Goal: Task Accomplishment & Management: Manage account settings

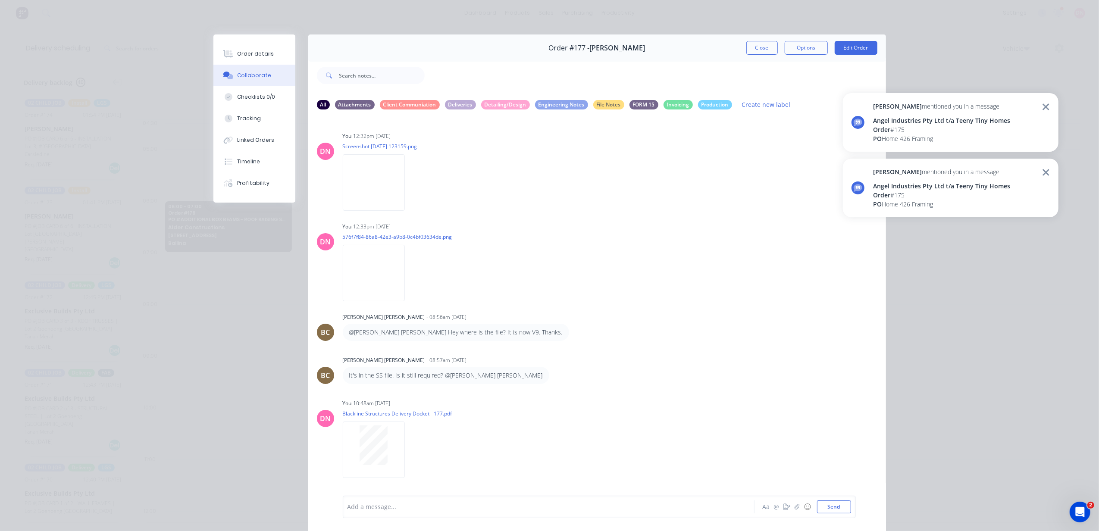
scroll to position [40, 0]
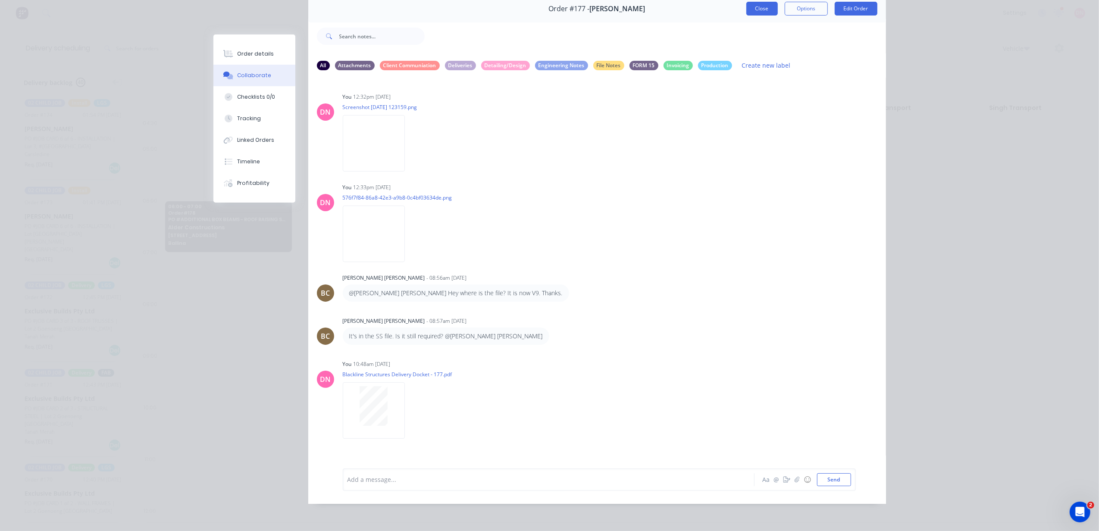
click at [761, 2] on button "Close" at bounding box center [761, 9] width 31 height 14
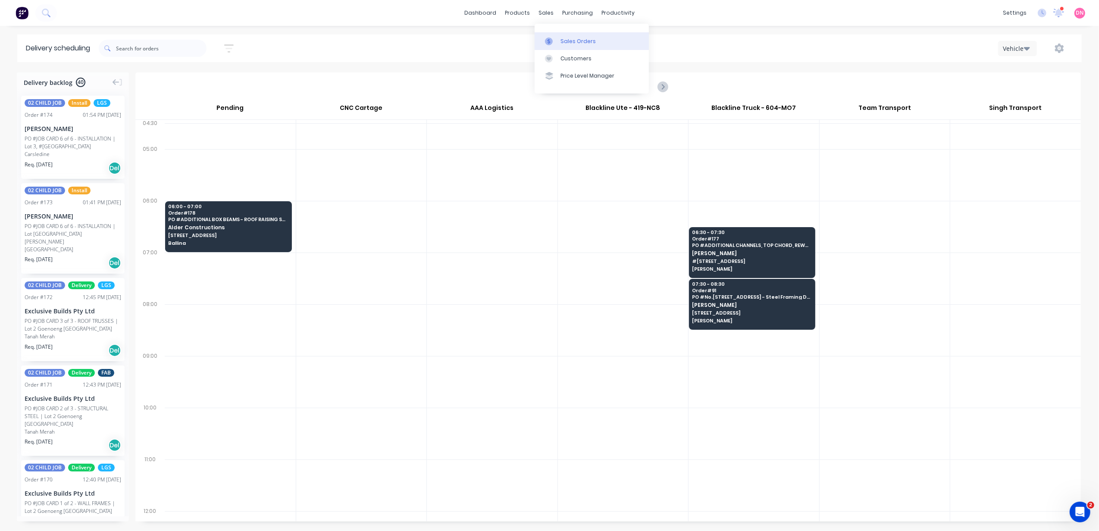
click at [553, 36] on link "Sales Orders" at bounding box center [592, 40] width 114 height 17
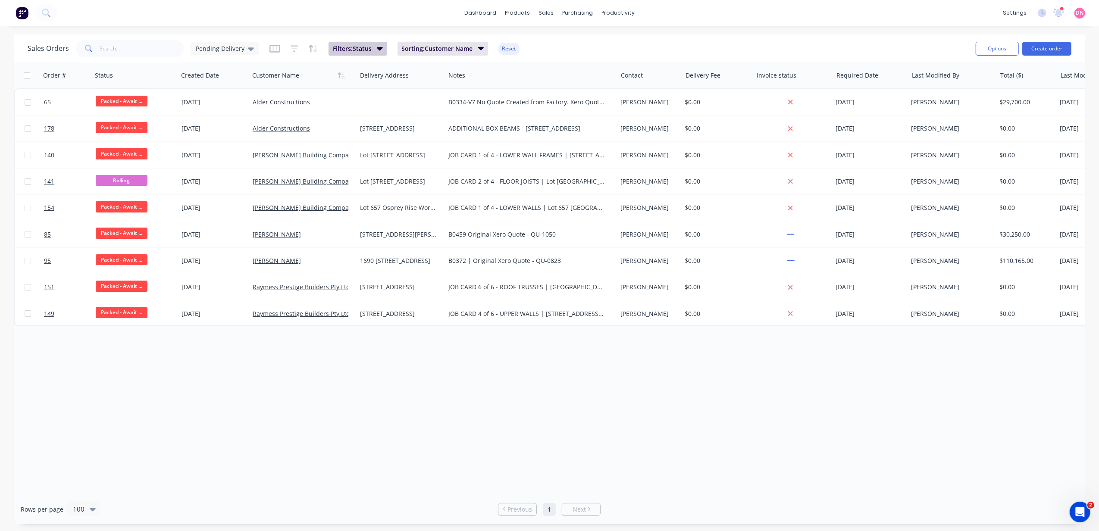
click at [366, 52] on span "Filters: Status" at bounding box center [352, 48] width 39 height 9
click at [511, 92] on div "11 Status selected" at bounding box center [534, 93] width 78 height 9
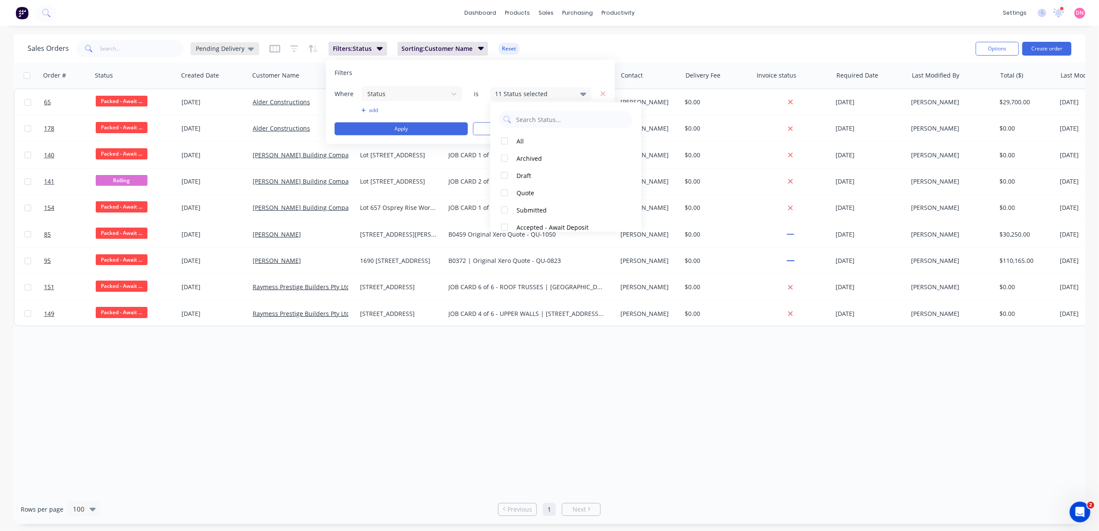
click at [253, 50] on div "Pending Delivery" at bounding box center [225, 48] width 69 height 13
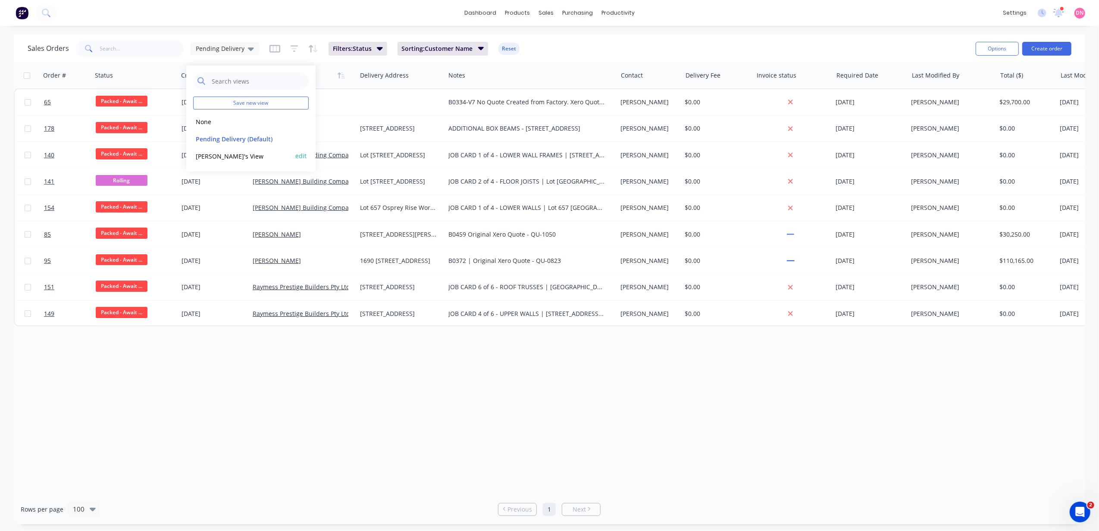
click at [238, 152] on button "Demi's View" at bounding box center [242, 156] width 98 height 10
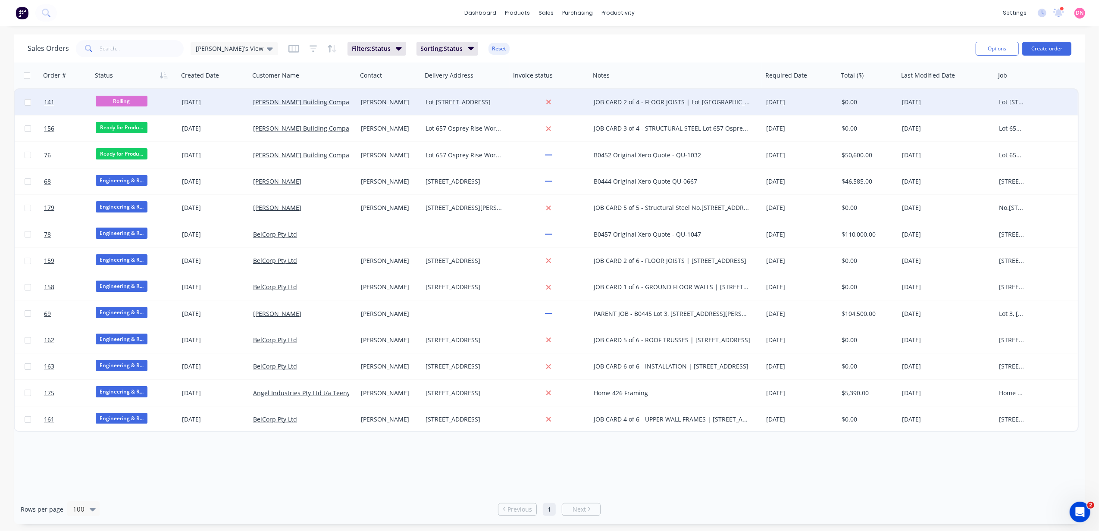
click at [278, 109] on div "[PERSON_NAME] Building Company Pty Ltd" at bounding box center [304, 102] width 108 height 26
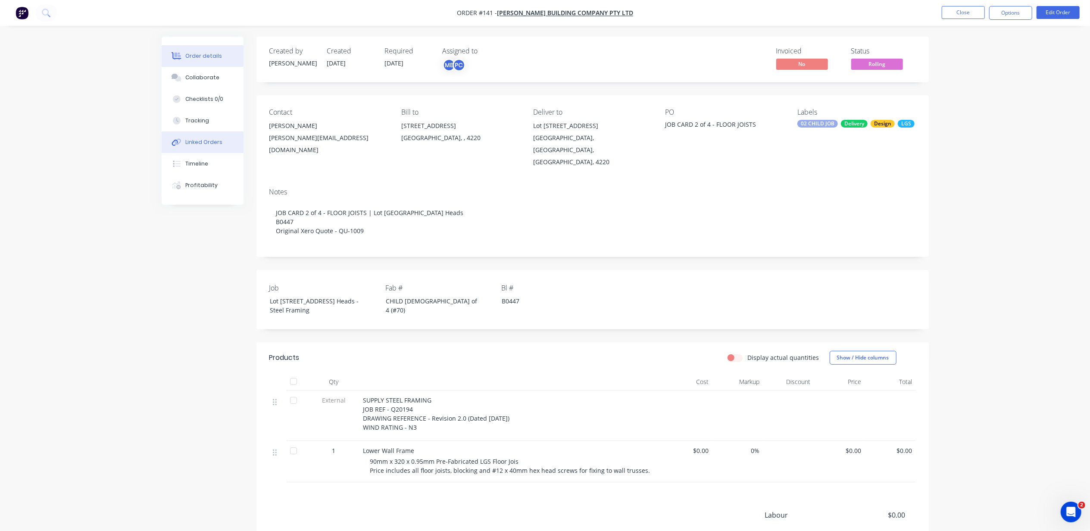
click at [202, 141] on div "Linked Orders" at bounding box center [203, 142] width 37 height 8
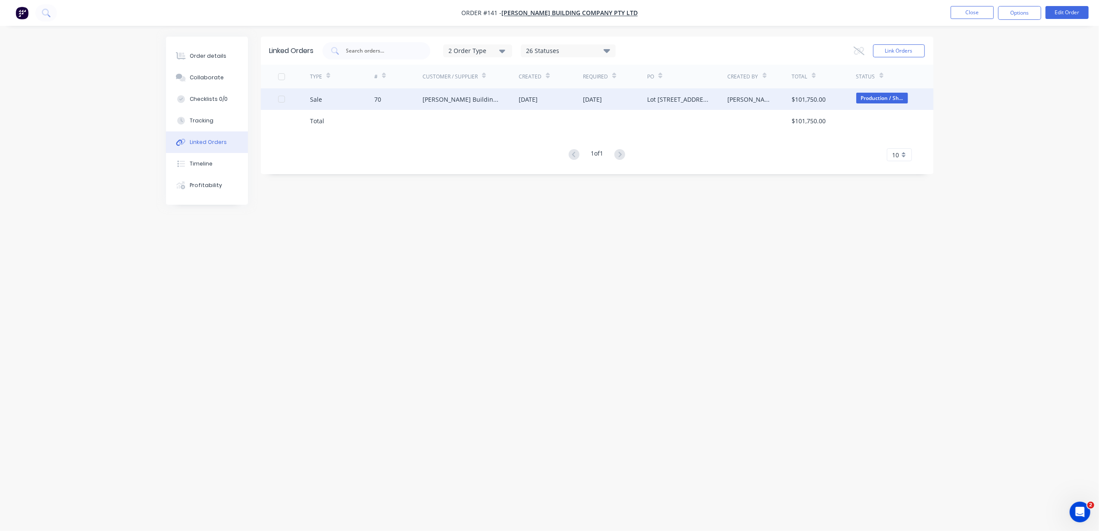
click at [494, 103] on div "[PERSON_NAME] Building Company Pty Ltd" at bounding box center [461, 99] width 79 height 9
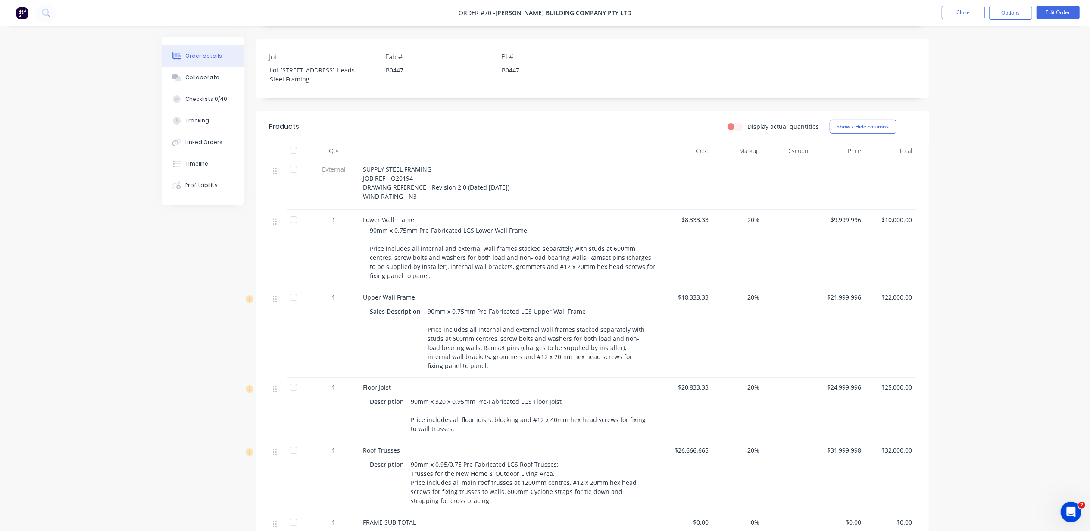
scroll to position [230, 0]
click at [216, 81] on button "Collaborate" at bounding box center [203, 78] width 82 height 22
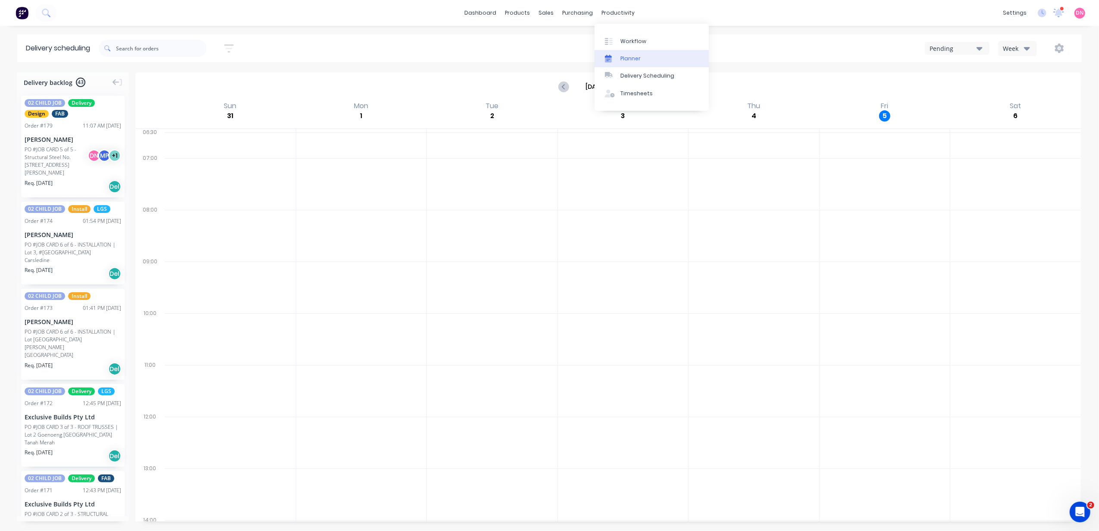
click at [623, 55] on div "Planner" at bounding box center [630, 59] width 20 height 8
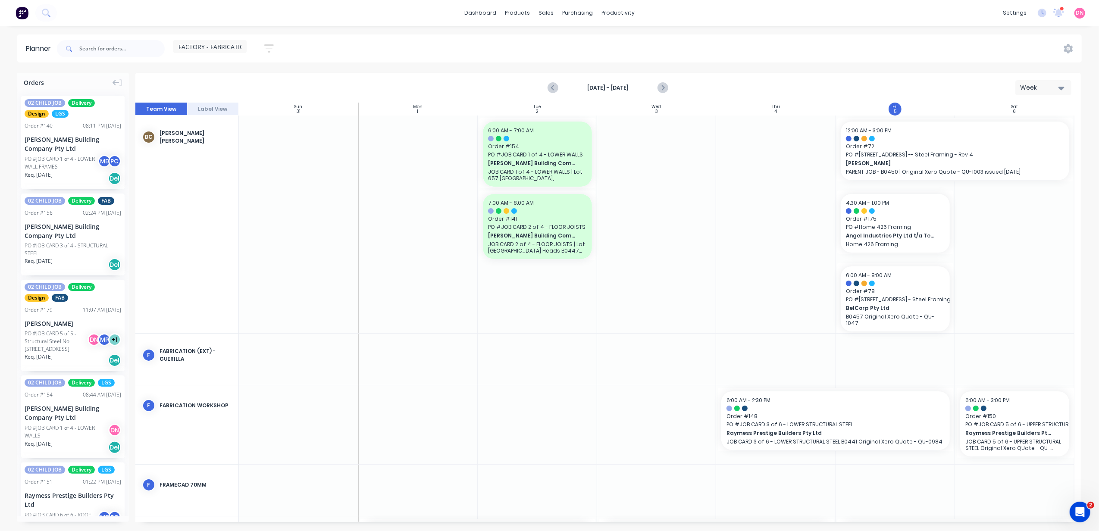
click at [270, 47] on icon "button" at bounding box center [268, 48] width 9 height 11
click at [257, 157] on icon "button" at bounding box center [259, 157] width 6 height 9
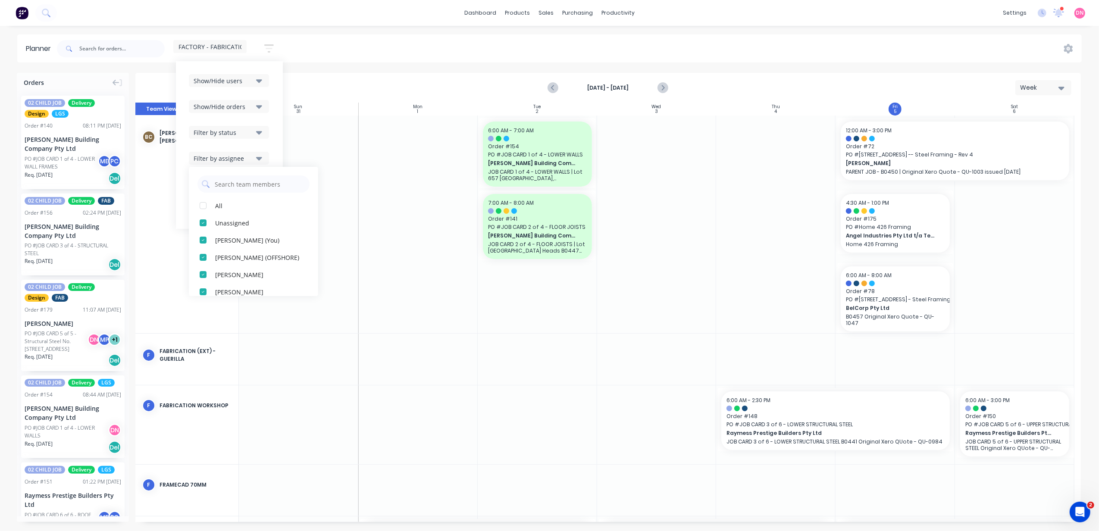
click at [257, 157] on icon "button" at bounding box center [259, 157] width 6 height 9
click at [256, 178] on button "Filter by labels" at bounding box center [229, 184] width 80 height 13
click at [256, 177] on div "Show/Hide users Show/Hide orders Filter by status Filter by assignee Filter by …" at bounding box center [229, 145] width 81 height 142
click at [257, 154] on icon "button" at bounding box center [259, 157] width 6 height 9
click at [203, 206] on div "button" at bounding box center [202, 205] width 17 height 17
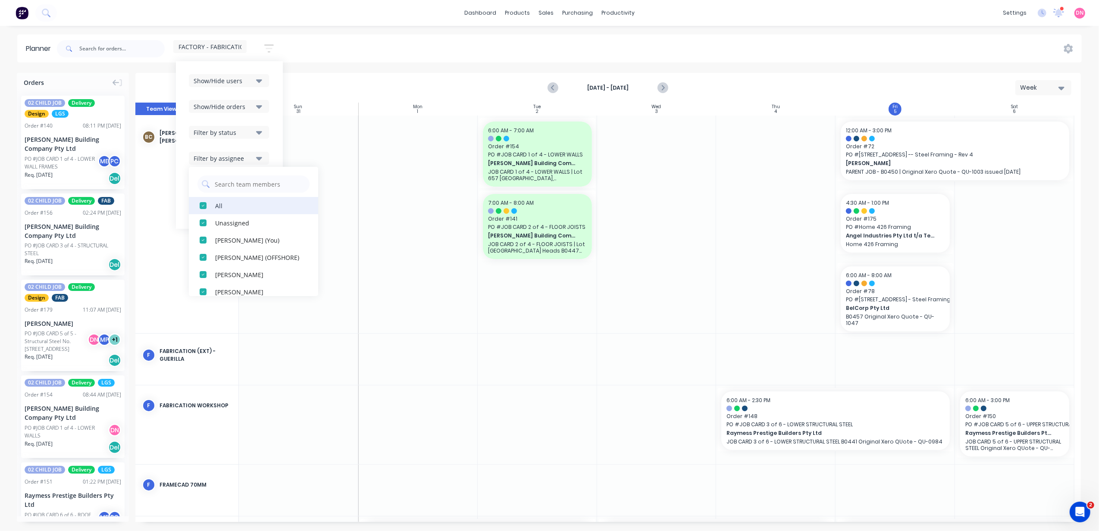
click at [203, 209] on div "button" at bounding box center [202, 205] width 17 height 17
click at [204, 238] on div "button" at bounding box center [202, 239] width 17 height 17
click at [203, 197] on div "button" at bounding box center [202, 194] width 17 height 17
click at [204, 195] on div "button" at bounding box center [202, 194] width 17 height 17
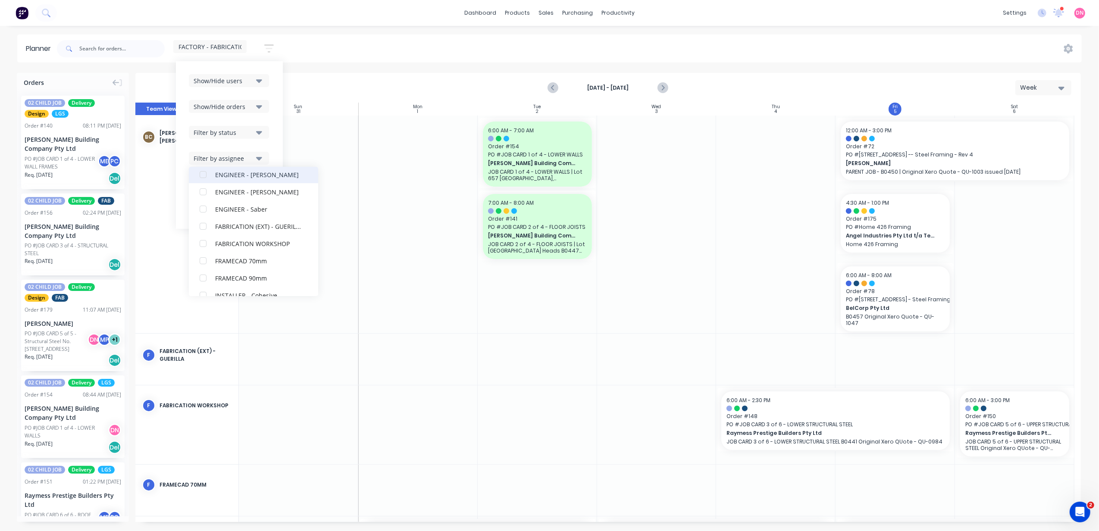
scroll to position [178, 0]
click at [201, 249] on div "button" at bounding box center [202, 251] width 17 height 17
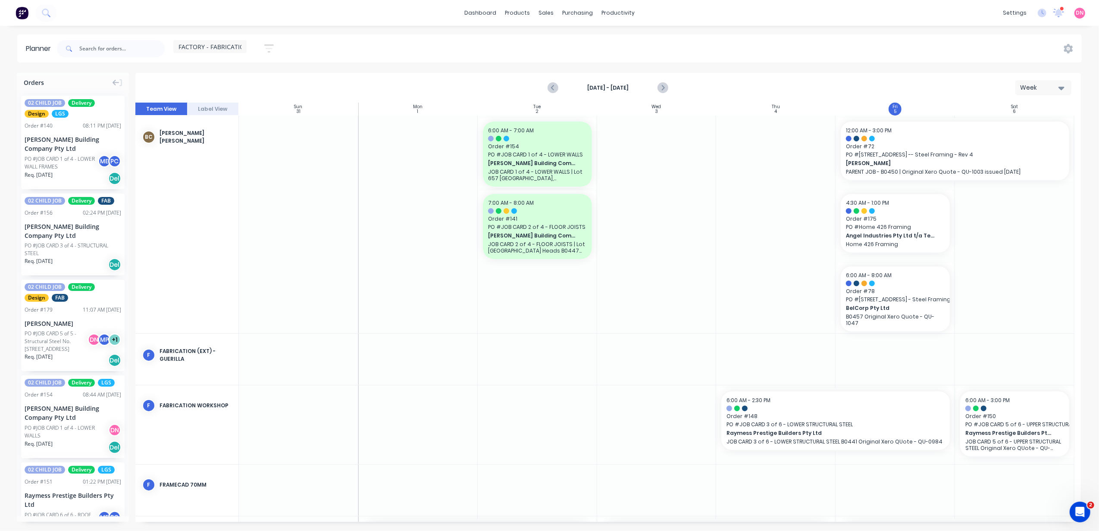
click at [413, 105] on div "Mon" at bounding box center [417, 106] width 9 height 5
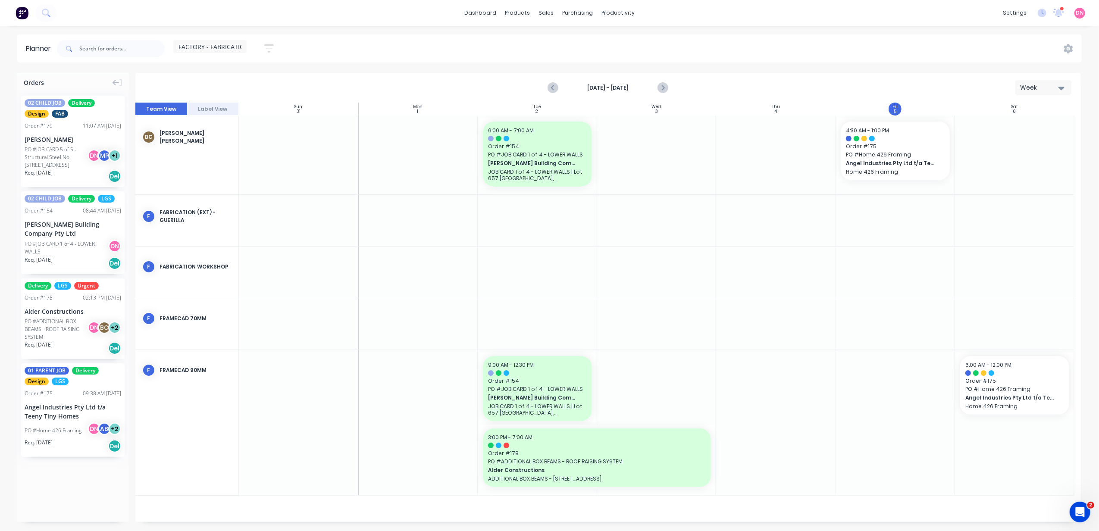
click at [231, 41] on div "FACTORY - FABRICATION" at bounding box center [209, 46] width 73 height 13
click at [241, 139] on button "ENGINEERING (EXTERNAL)" at bounding box center [226, 143] width 92 height 10
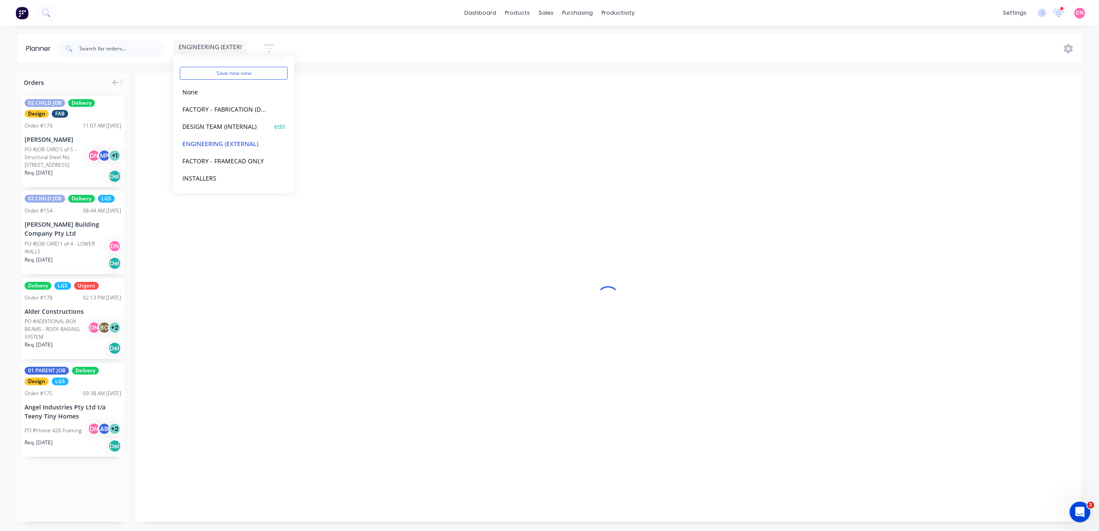
scroll to position [0, 138]
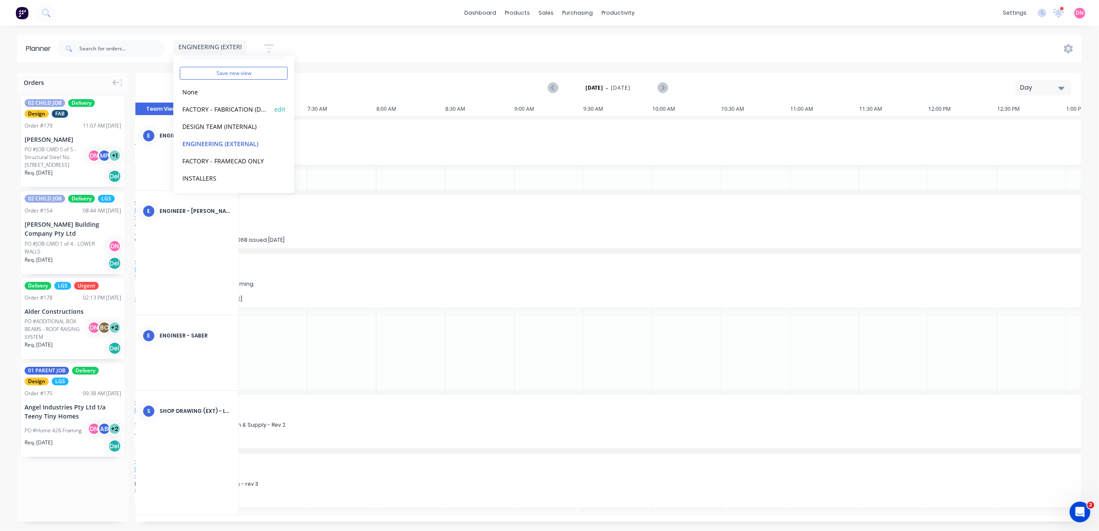
click at [233, 107] on button "FACTORY - FABRICATION (Default)" at bounding box center [226, 109] width 92 height 10
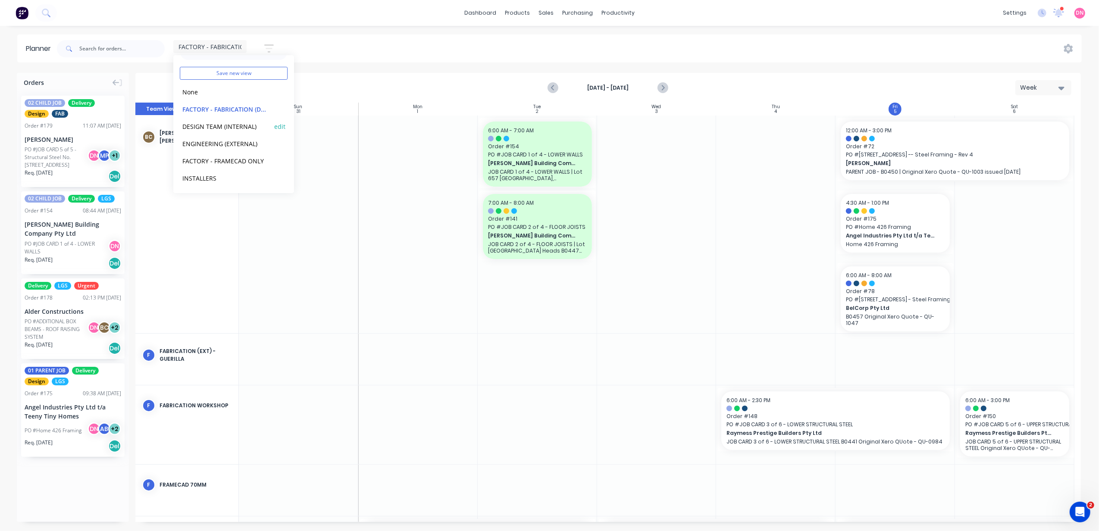
click at [235, 123] on button "DESIGN TEAM (INTERNAL)" at bounding box center [226, 126] width 92 height 10
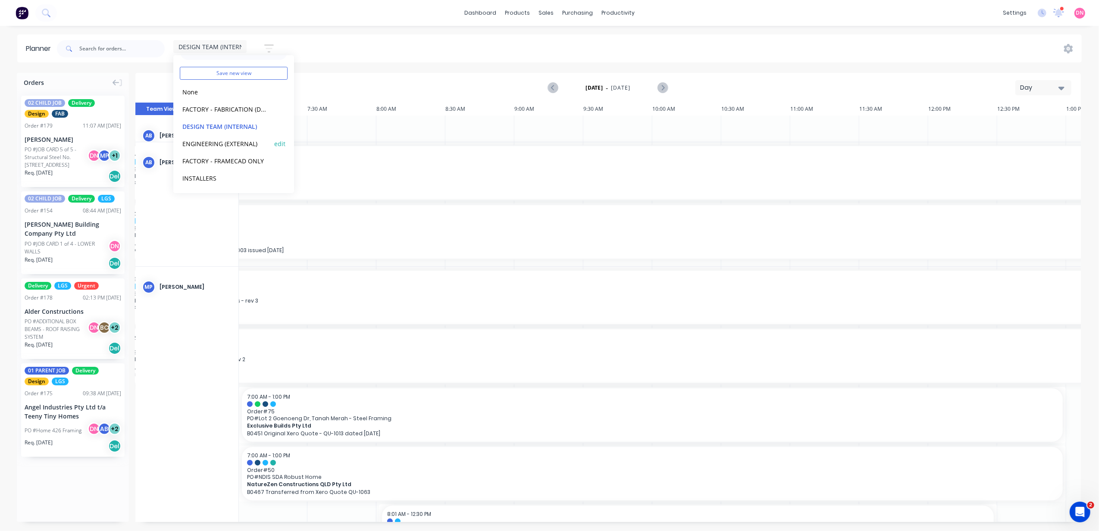
click at [236, 142] on button "ENGINEERING (EXTERNAL)" at bounding box center [226, 143] width 92 height 10
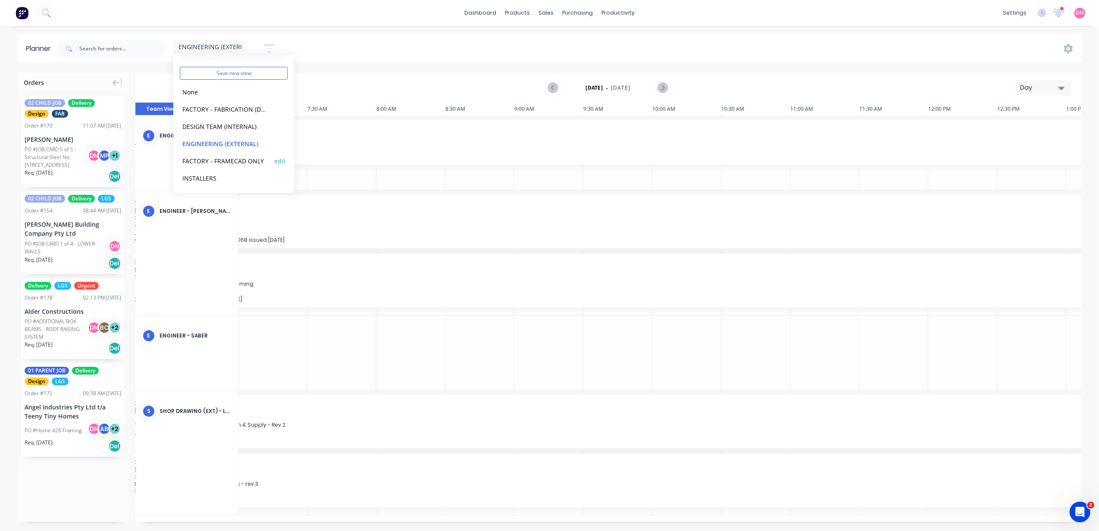
click at [235, 160] on button "FACTORY - FRAMECAD ONLY" at bounding box center [226, 161] width 92 height 10
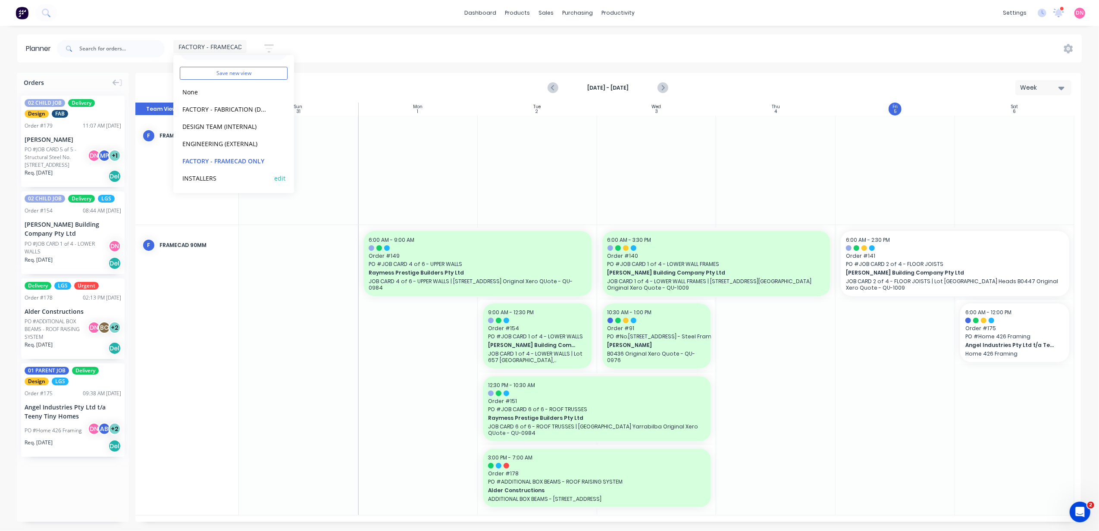
click at [235, 173] on button "INSTALLERS" at bounding box center [226, 178] width 92 height 10
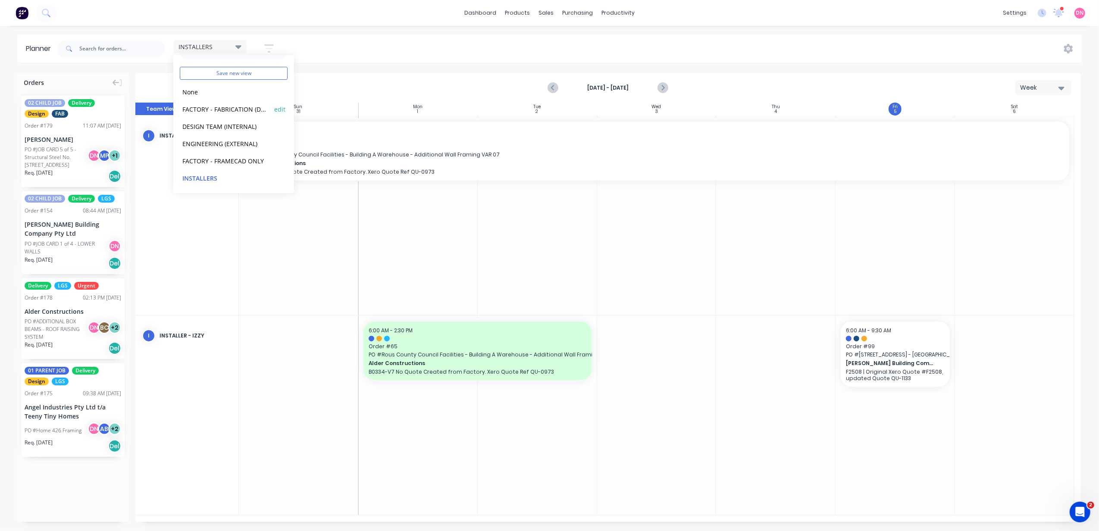
click at [243, 104] on button "FACTORY - FABRICATION (Default)" at bounding box center [226, 109] width 92 height 10
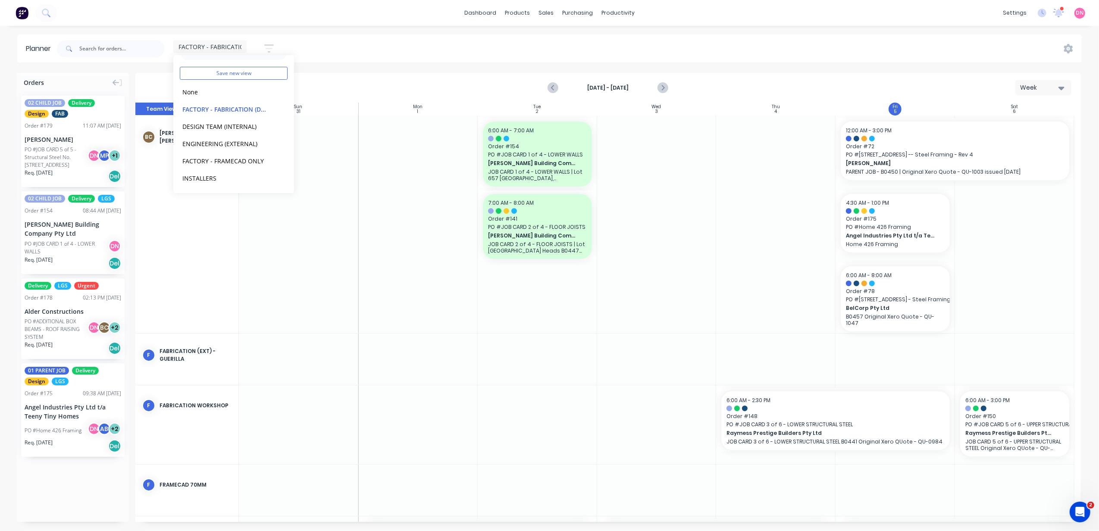
click at [273, 50] on icon "button" at bounding box center [268, 48] width 9 height 11
click at [259, 109] on icon "button" at bounding box center [259, 106] width 6 height 9
click at [257, 136] on icon "button" at bounding box center [259, 132] width 6 height 9
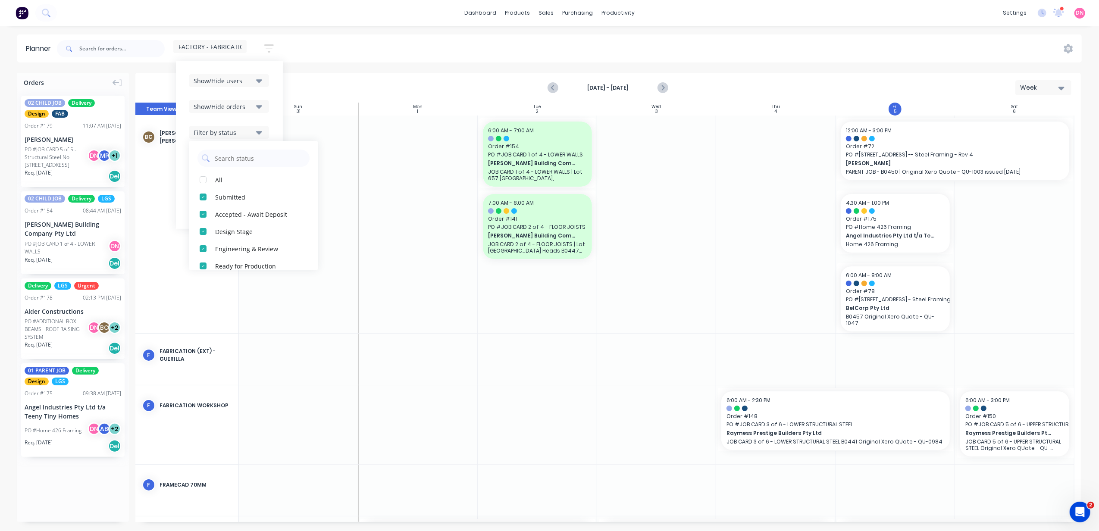
click at [257, 135] on icon "button" at bounding box center [259, 132] width 6 height 9
click at [255, 152] on button "Filter by assignee" at bounding box center [229, 158] width 80 height 13
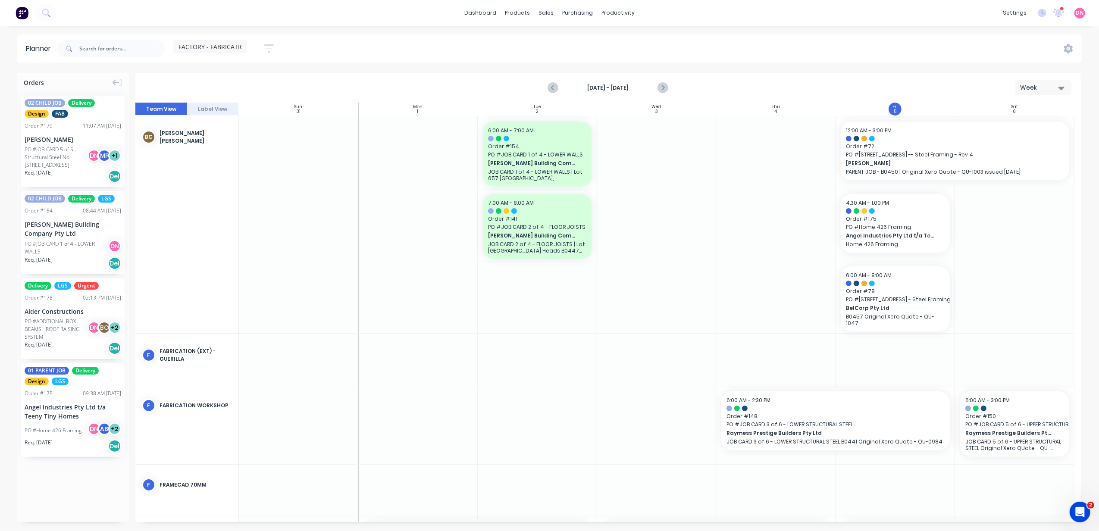
click at [458, 102] on div "[DATE] - [DATE] Week" at bounding box center [607, 88] width 945 height 30
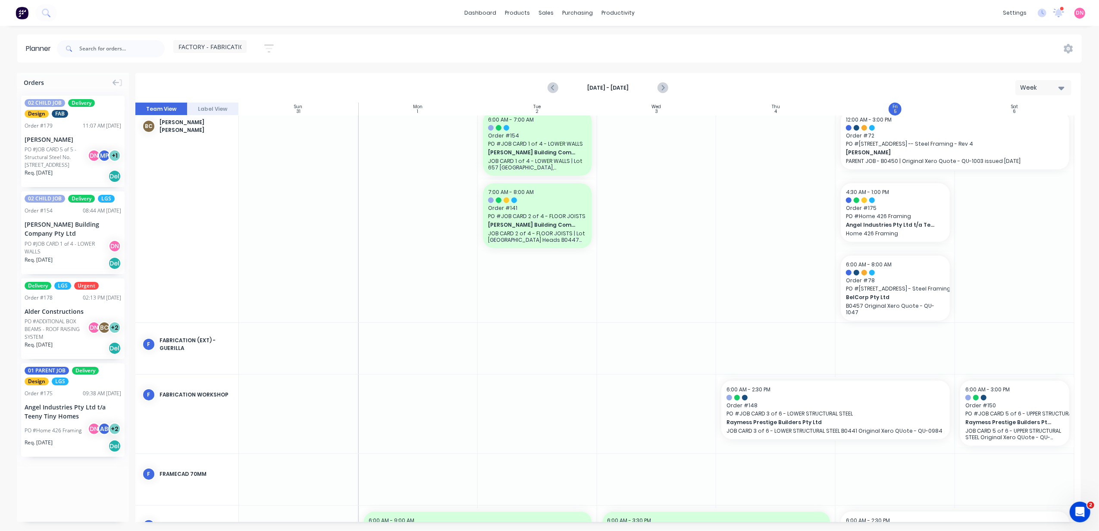
scroll to position [0, 0]
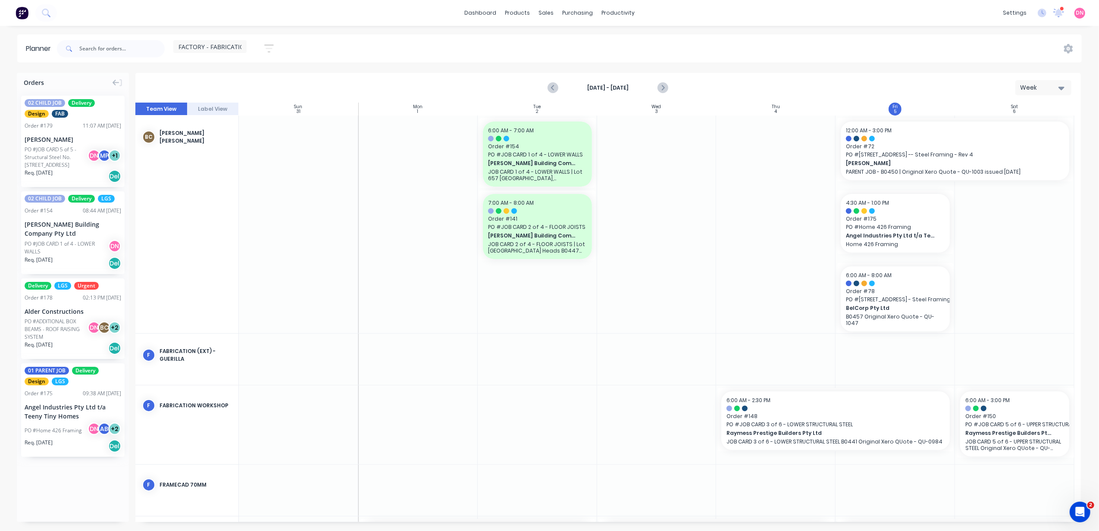
click at [216, 109] on button "Label View" at bounding box center [213, 109] width 52 height 13
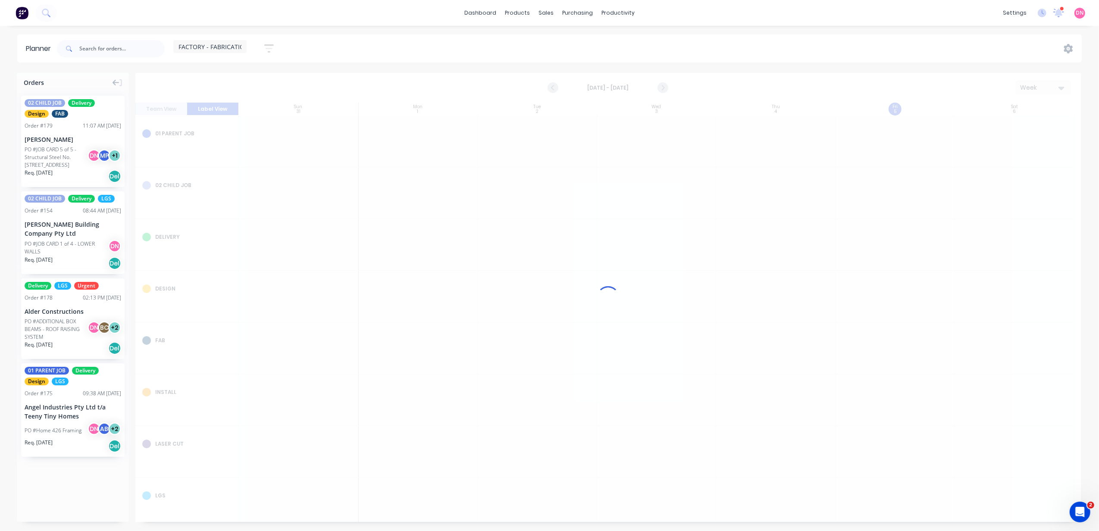
click at [172, 114] on div at bounding box center [607, 297] width 945 height 449
click at [164, 108] on button "Team View" at bounding box center [161, 109] width 52 height 13
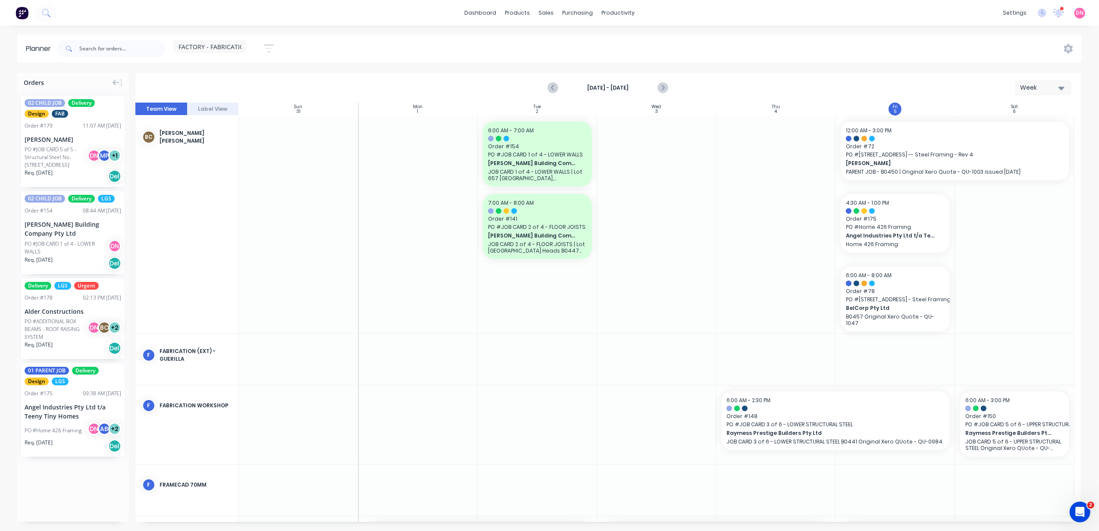
click at [204, 102] on div "[DATE] - [DATE] Week" at bounding box center [607, 88] width 945 height 30
click at [204, 111] on button "Label View" at bounding box center [213, 109] width 52 height 13
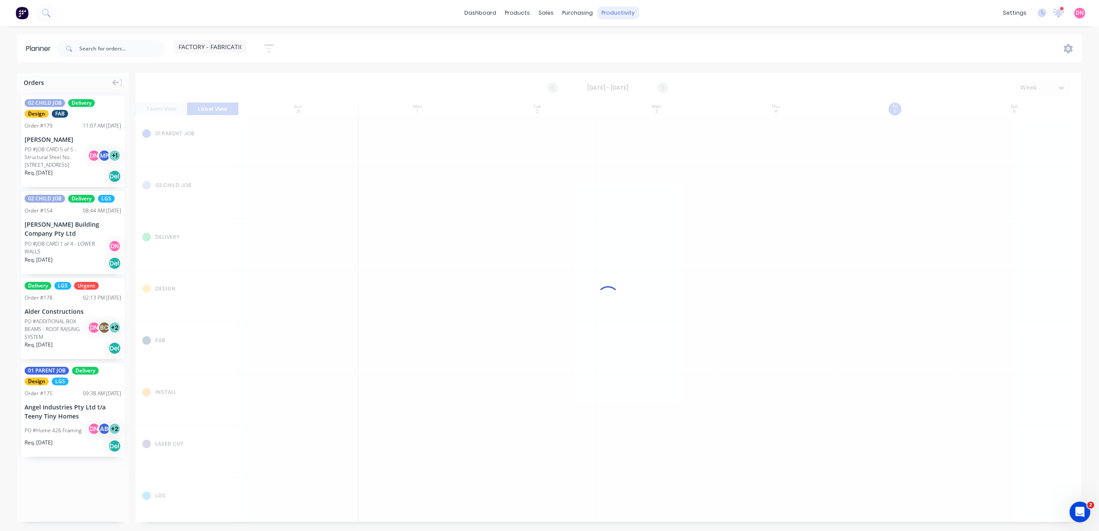
click at [267, 46] on icon "button" at bounding box center [268, 48] width 9 height 11
click at [271, 47] on icon "button" at bounding box center [268, 48] width 9 height 11
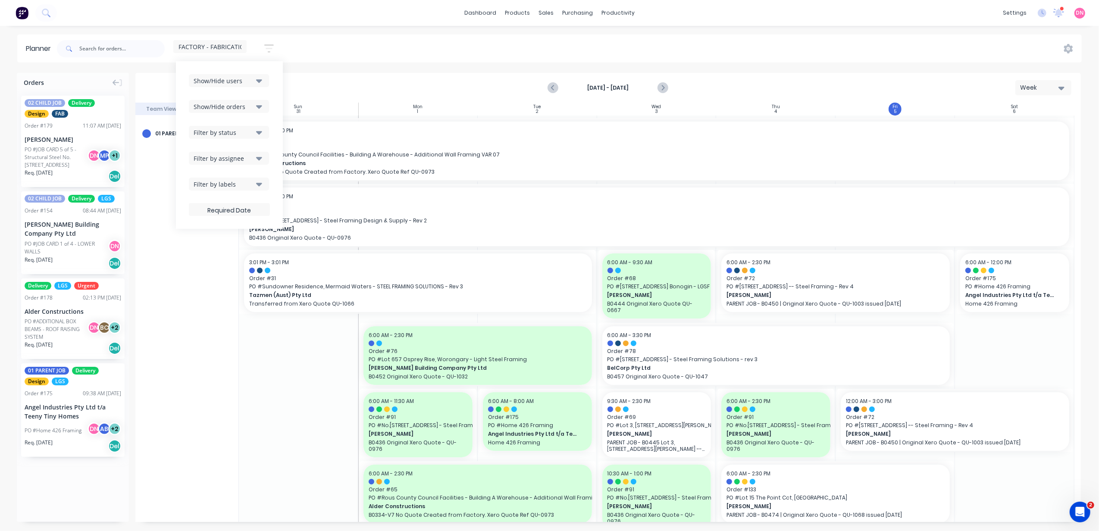
click at [238, 45] on span "FACTORY - FABRICATION" at bounding box center [213, 46] width 71 height 9
click at [241, 181] on button "FACTORY - FRAMECAD ONLY" at bounding box center [226, 180] width 92 height 10
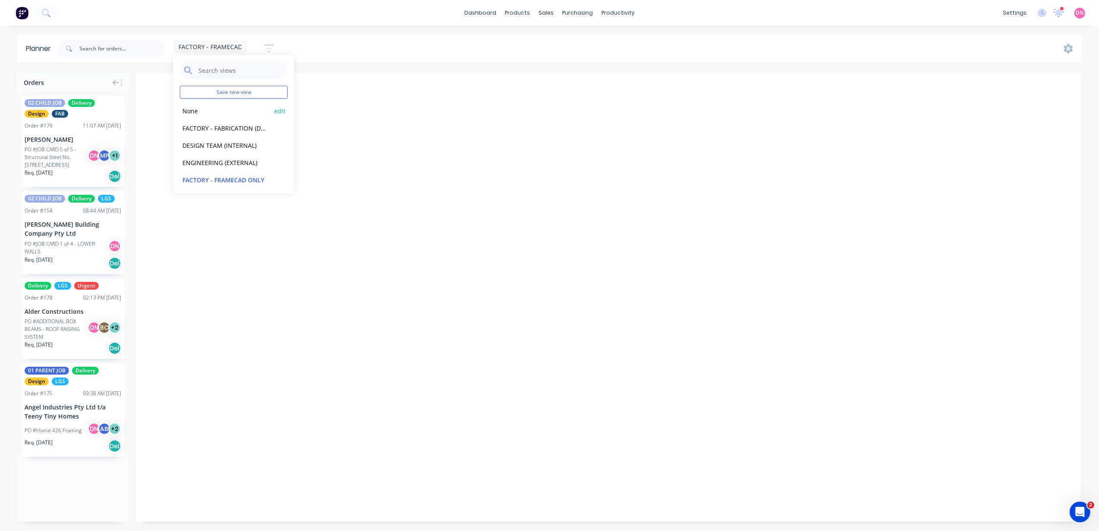
click at [203, 112] on div "Save new view None edit FACTORY - FABRICATION (Default) edit DESIGN TEAM (INTER…" at bounding box center [233, 124] width 121 height 138
click at [192, 91] on button "None" at bounding box center [226, 92] width 92 height 10
click at [194, 91] on button "None" at bounding box center [226, 92] width 92 height 10
click at [193, 91] on button "None" at bounding box center [226, 92] width 92 height 10
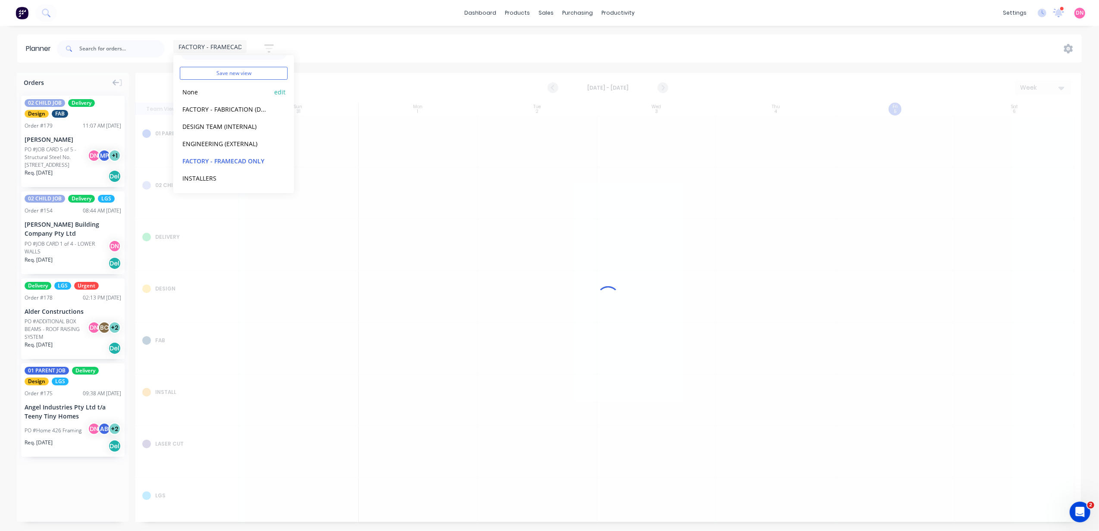
click at [195, 91] on button "None" at bounding box center [226, 92] width 92 height 10
drag, startPoint x: 195, startPoint y: 91, endPoint x: 1076, endPoint y: 276, distance: 900.3
click at [195, 91] on button "None" at bounding box center [226, 92] width 92 height 10
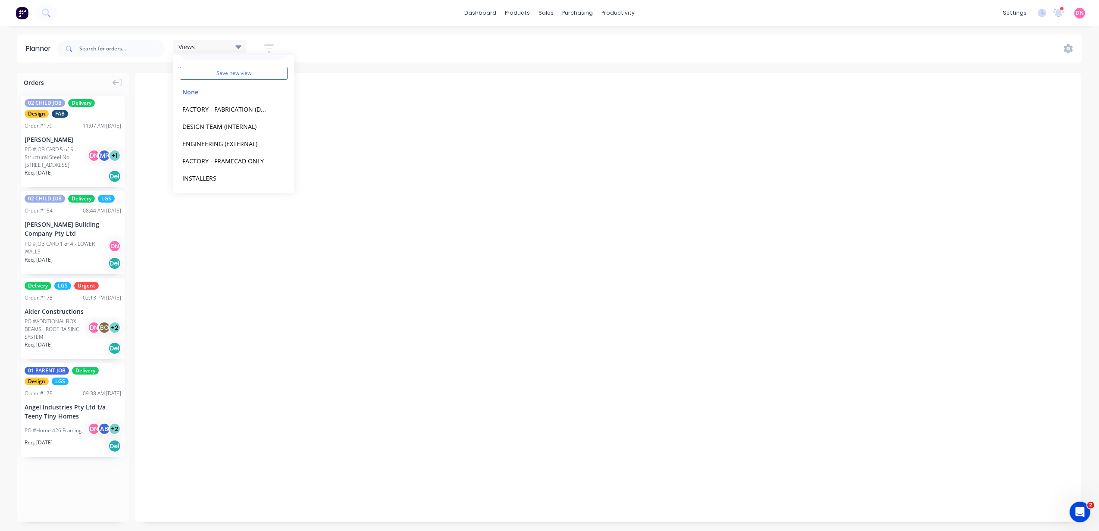
click at [194, 88] on button "None" at bounding box center [226, 92] width 92 height 10
click at [193, 89] on button "None" at bounding box center [226, 92] width 92 height 10
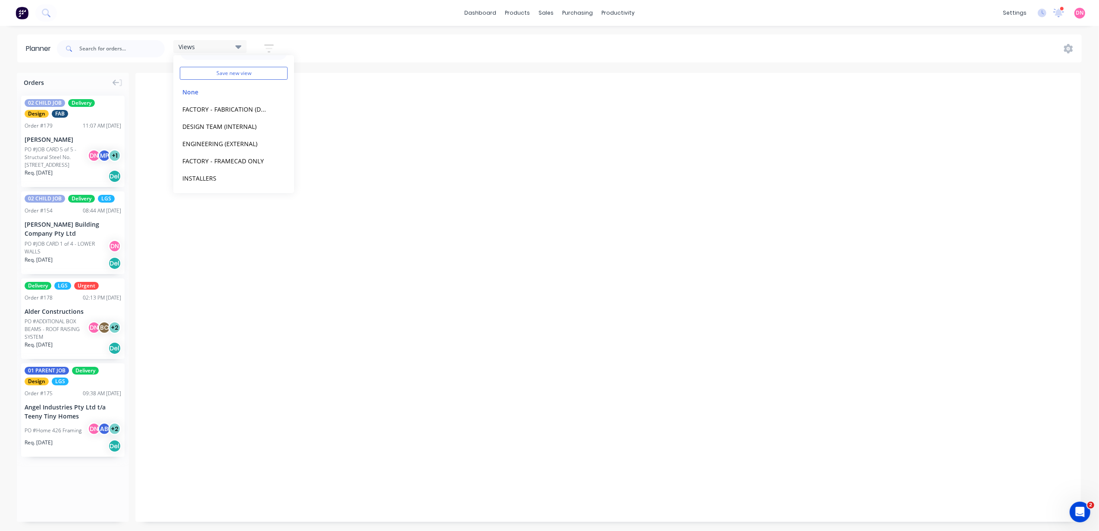
click at [193, 89] on button "None" at bounding box center [226, 92] width 92 height 10
click at [272, 45] on icon "button" at bounding box center [268, 48] width 9 height 8
click at [269, 42] on button "button" at bounding box center [269, 48] width 28 height 17
click at [273, 94] on div "Invalid date - Invalid date Day Team View Label View 05 Fri 8:01 AM 05 Fri [DAT…" at bounding box center [607, 297] width 945 height 449
click at [329, 64] on div "Planner Views Save new view None edit FACTORY - FABRICATION (Default) edit DESI…" at bounding box center [549, 282] width 1099 height 496
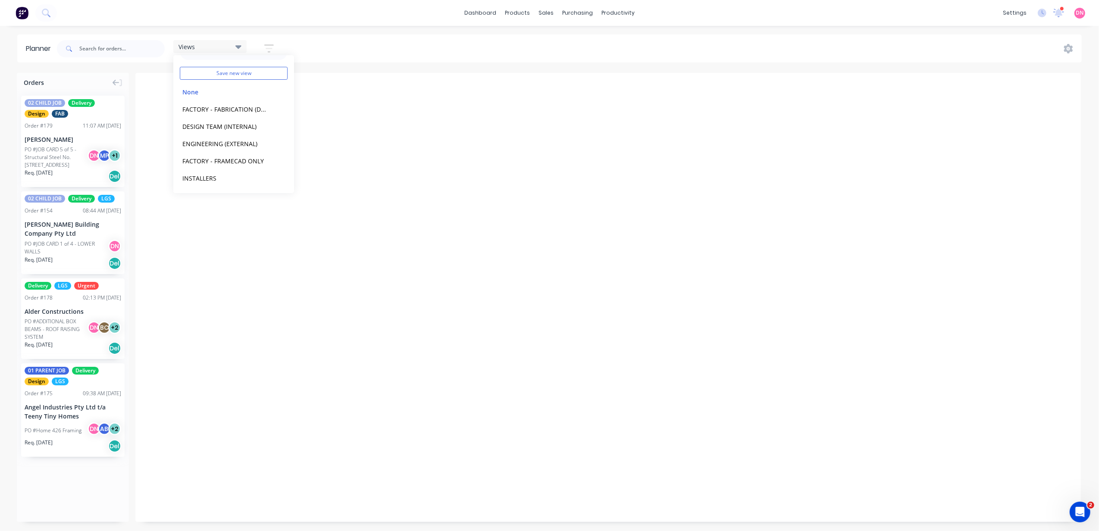
click at [337, 64] on div "Planner Views Save new view None edit FACTORY - FABRICATION (Default) edit DESI…" at bounding box center [549, 282] width 1099 height 496
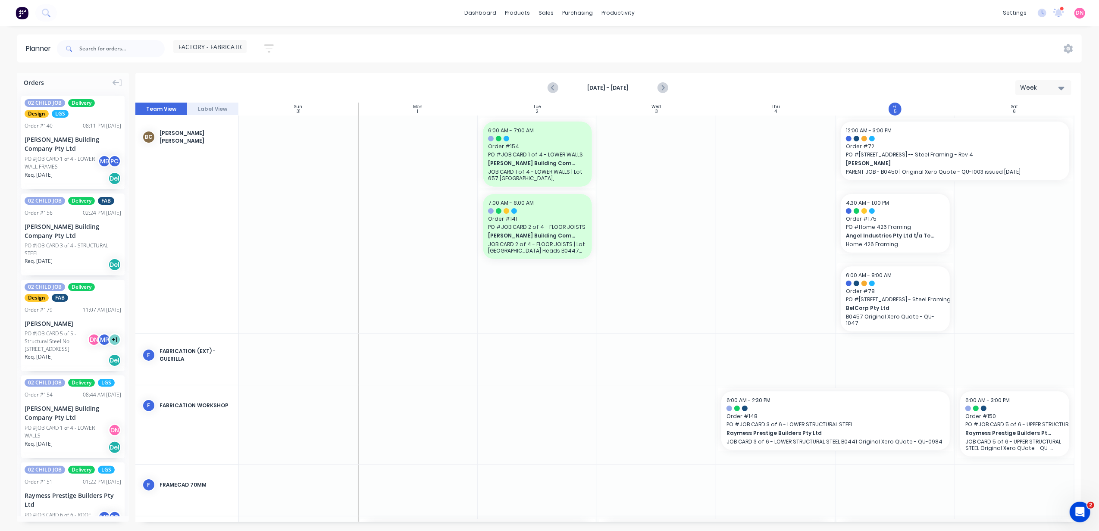
drag, startPoint x: 0, startPoint y: 0, endPoint x: 766, endPoint y: 202, distance: 792.2
click at [766, 202] on div at bounding box center [775, 225] width 119 height 218
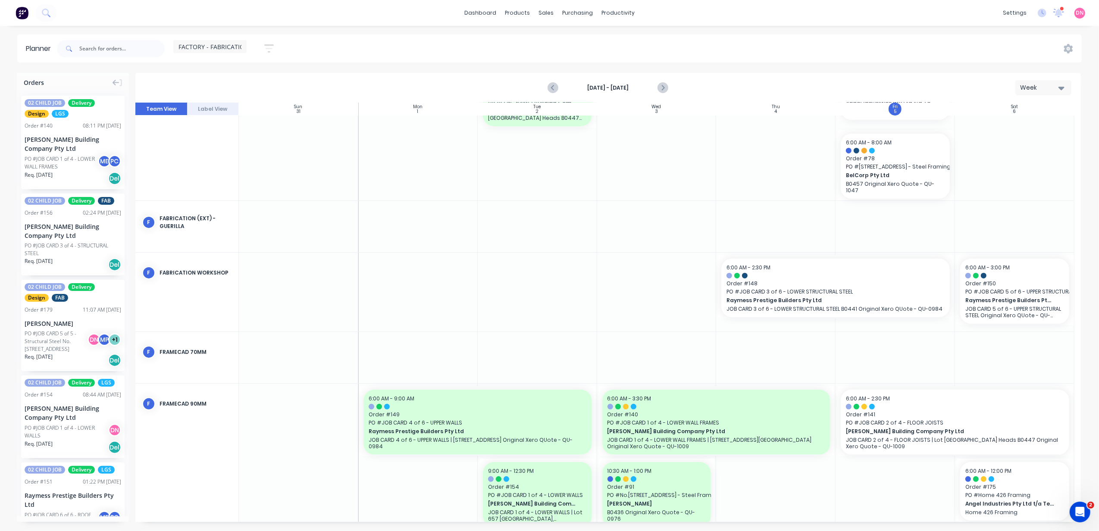
scroll to position [291, 0]
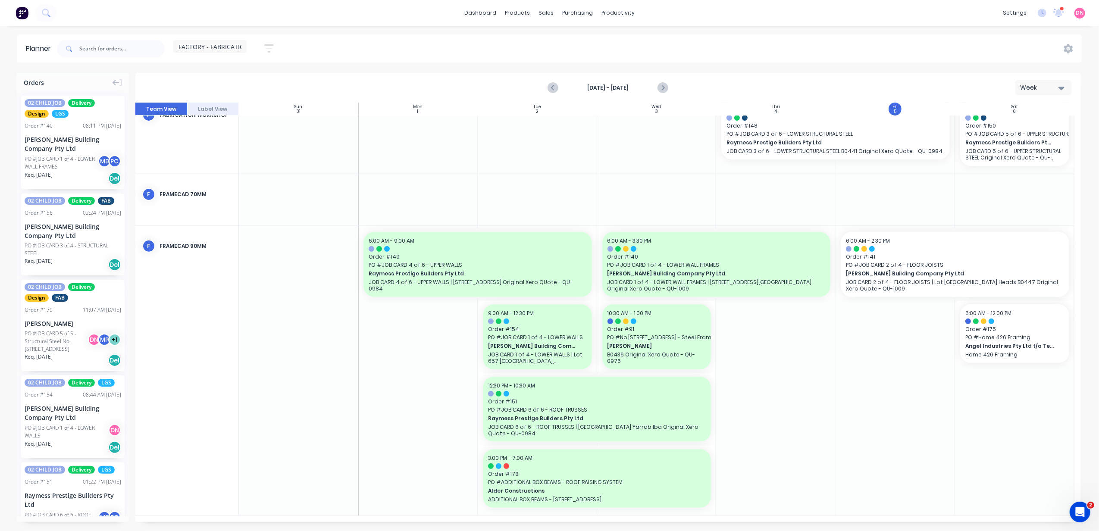
click at [233, 48] on span "FACTORY - FABRICATION" at bounding box center [213, 46] width 71 height 9
click at [212, 111] on button "None" at bounding box center [226, 111] width 92 height 10
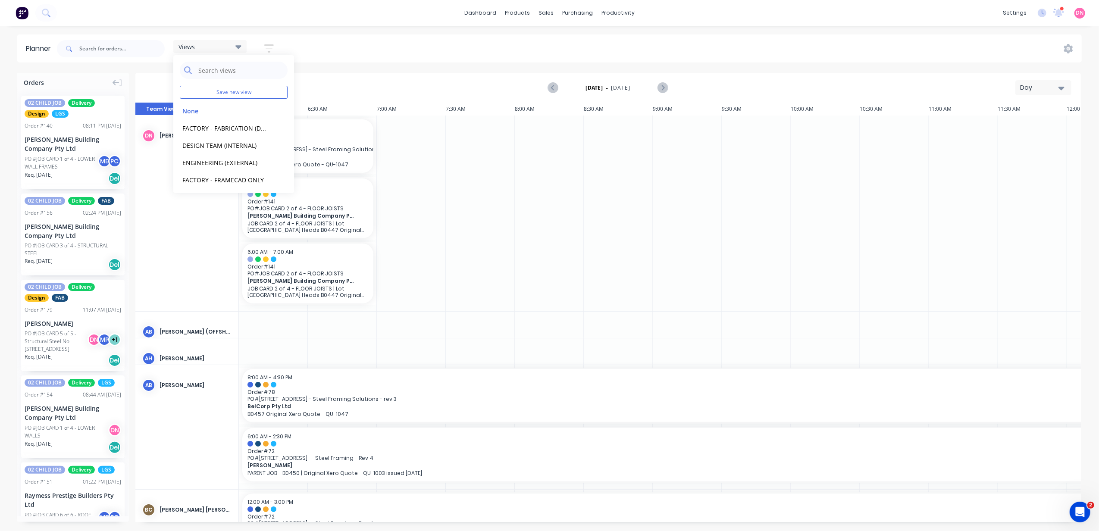
scroll to position [0, 276]
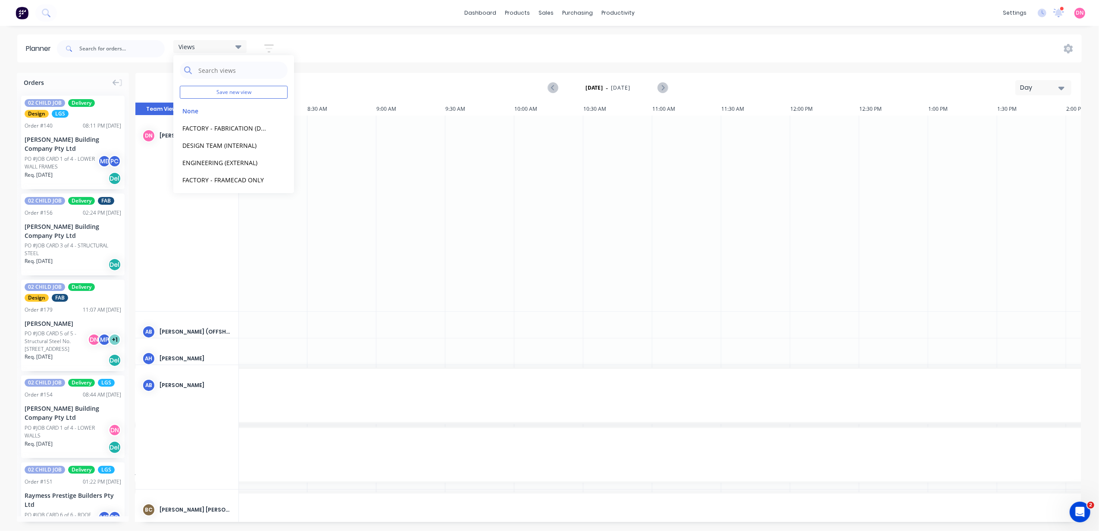
click at [430, 53] on div "Views Save new view None edit FACTORY - FABRICATION (Default) edit DESIGN TEAM …" at bounding box center [568, 49] width 1026 height 26
drag, startPoint x: 167, startPoint y: 166, endPoint x: 171, endPoint y: 141, distance: 24.5
click at [174, 222] on div "DN Demi Nguyen (You)" at bounding box center [186, 214] width 103 height 196
drag, startPoint x: 376, startPoint y: 209, endPoint x: 1006, endPoint y: 209, distance: 629.8
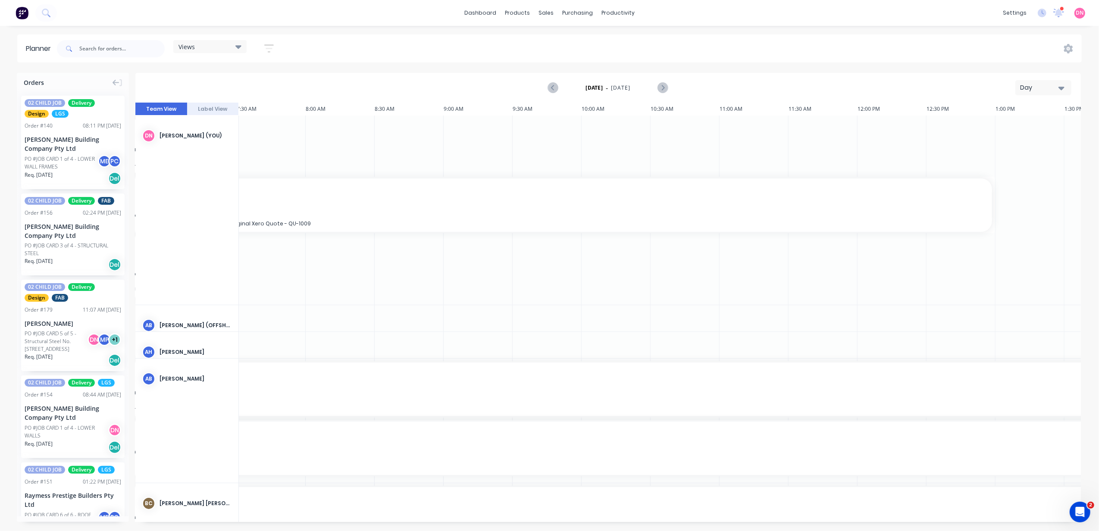
scroll to position [0, 0]
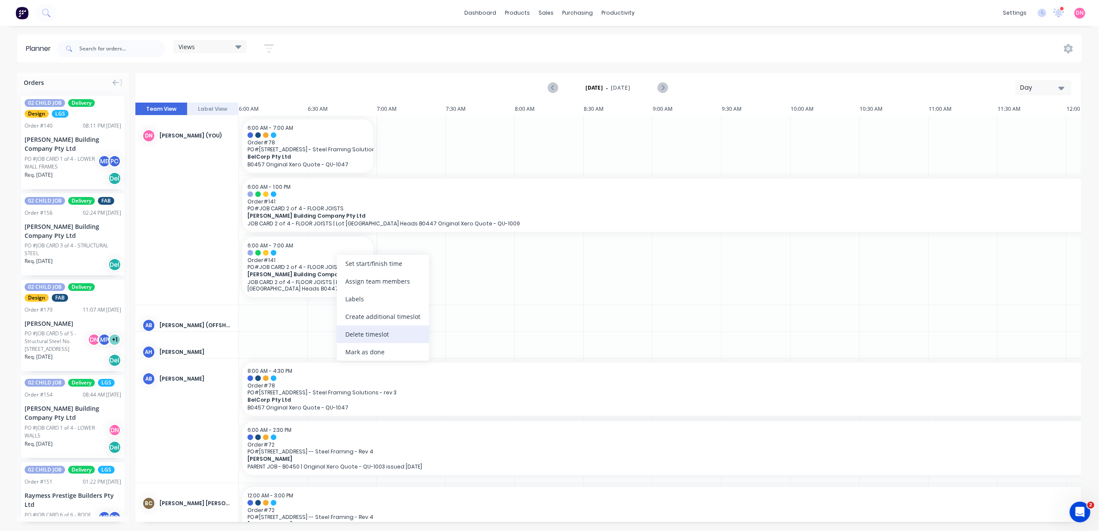
click at [372, 333] on div "Delete timeslot" at bounding box center [383, 334] width 92 height 18
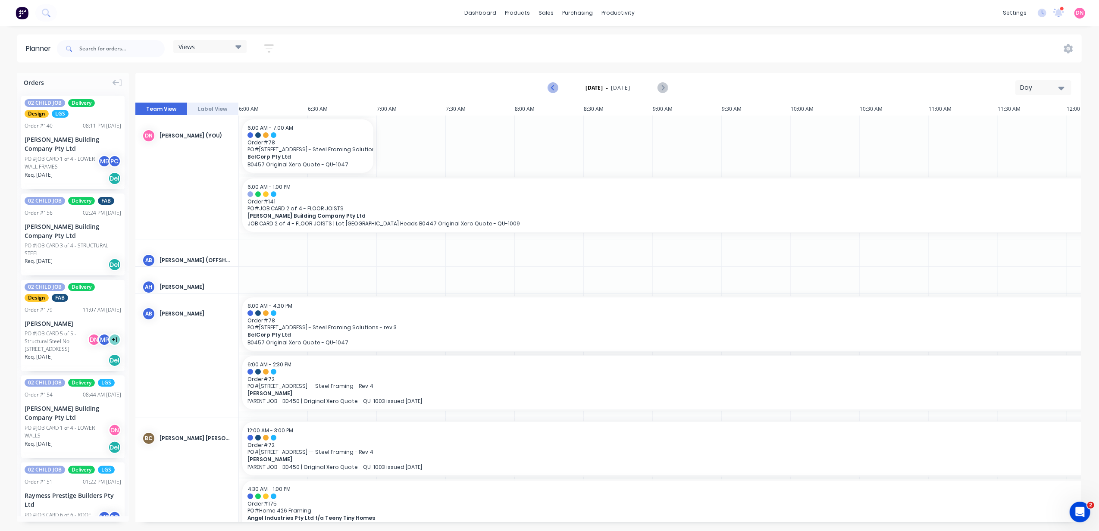
click at [554, 91] on icon "Previous page" at bounding box center [553, 88] width 10 height 10
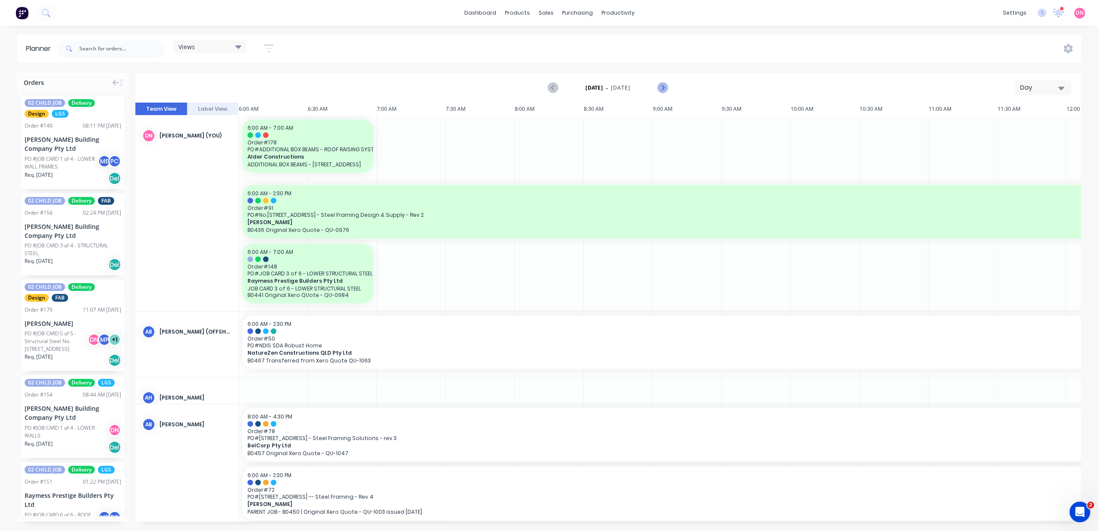
click at [666, 83] on icon "Next page" at bounding box center [662, 88] width 10 height 10
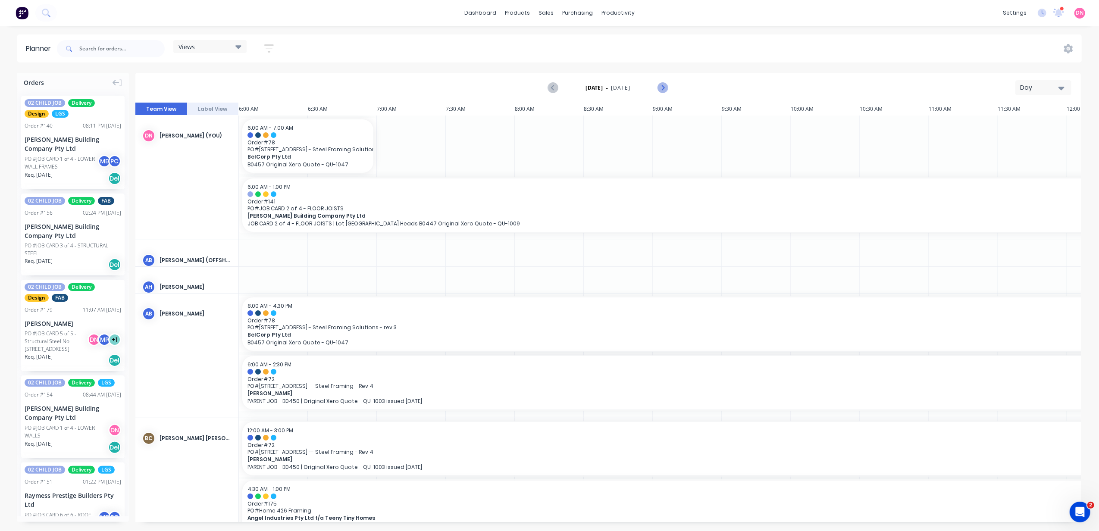
scroll to position [0, 276]
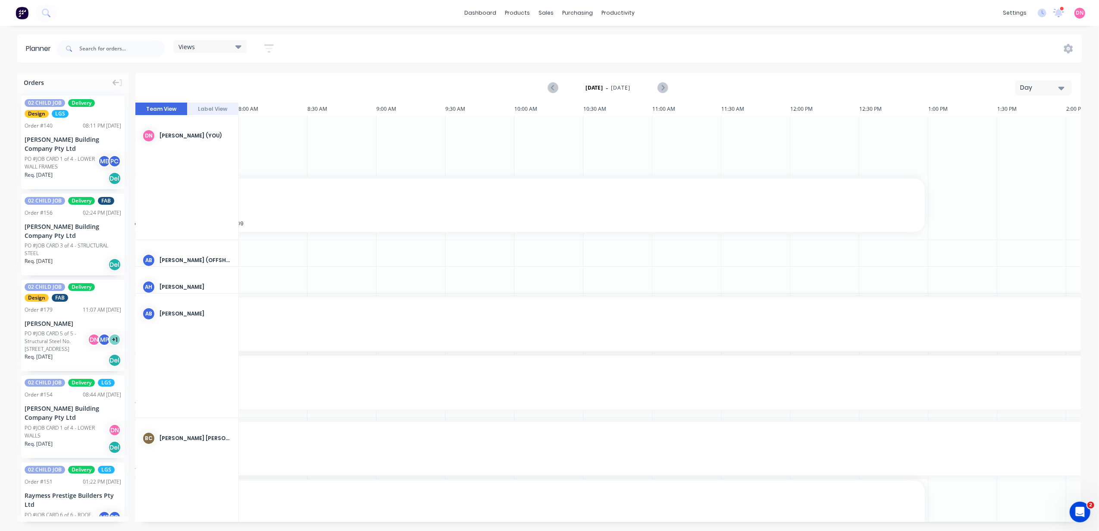
drag, startPoint x: 428, startPoint y: 525, endPoint x: 288, endPoint y: 526, distance: 139.7
click at [288, 527] on div "Orders 02 CHILD JOB Delivery Design LGS Order # 140 08:11 PM 04/09/25 Blackwood…" at bounding box center [549, 302] width 1099 height 458
drag, startPoint x: 250, startPoint y: 523, endPoint x: 285, endPoint y: 510, distance: 37.6
click at [209, 524] on div "Orders 02 CHILD JOB Delivery Design LGS Order # 140 08:11 PM 04/09/25 Blackwood…" at bounding box center [549, 302] width 1099 height 458
click at [1075, 46] on div "Views Save new view None edit FACTORY - FABRICATION (Default) edit DESIGN TEAM …" at bounding box center [568, 49] width 1026 height 26
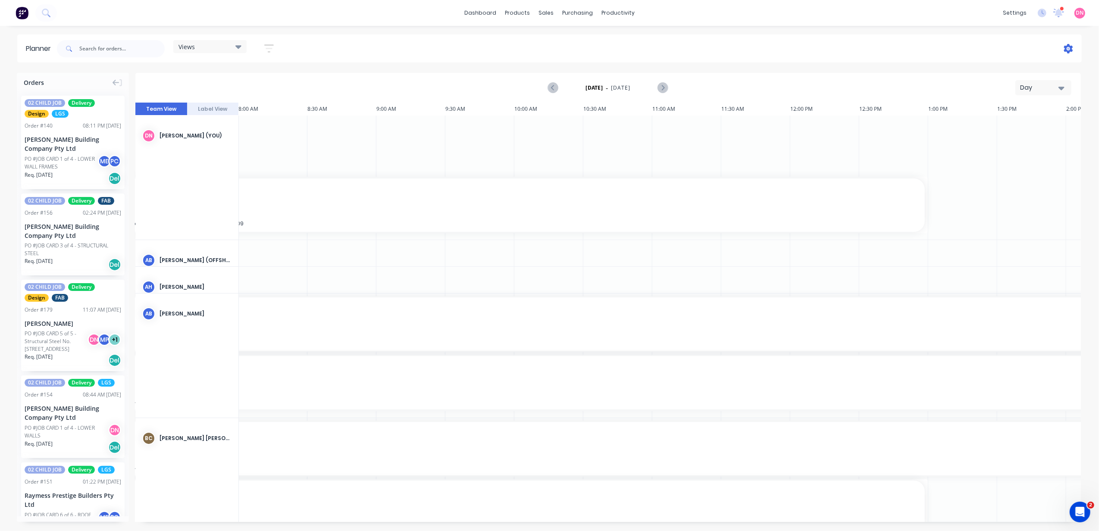
click at [1072, 46] on icon at bounding box center [1068, 48] width 9 height 9
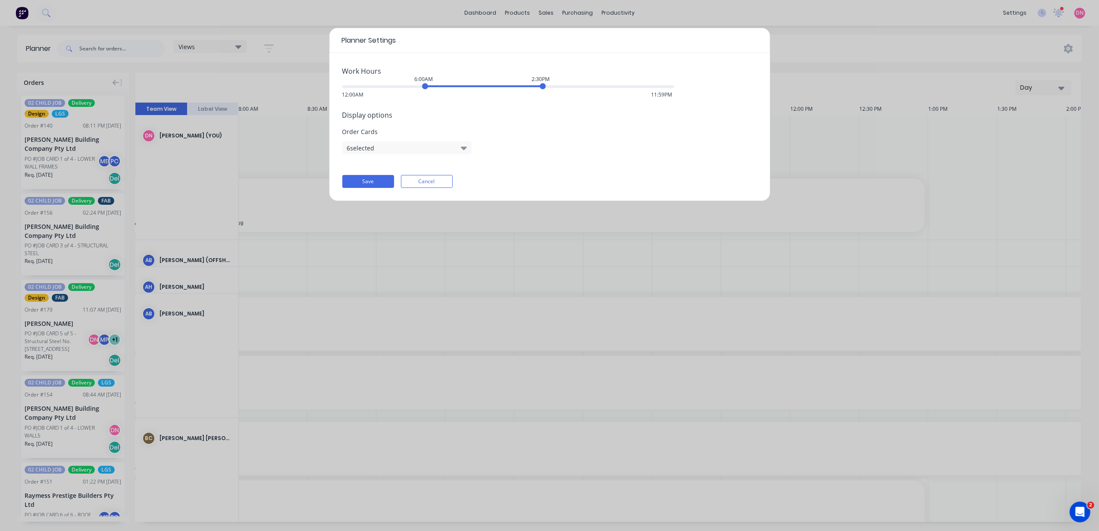
click at [430, 156] on div "Work Hours 6:00AM 2:30PM 12:00AM 11:59PM Display options Order Cards 6 selected…" at bounding box center [549, 127] width 441 height 148
click at [432, 151] on button "6 selected" at bounding box center [406, 147] width 129 height 13
click at [496, 137] on div "Display options Order Cards 6 selected" at bounding box center [549, 132] width 415 height 44
click at [406, 178] on button "Cancel" at bounding box center [427, 181] width 52 height 13
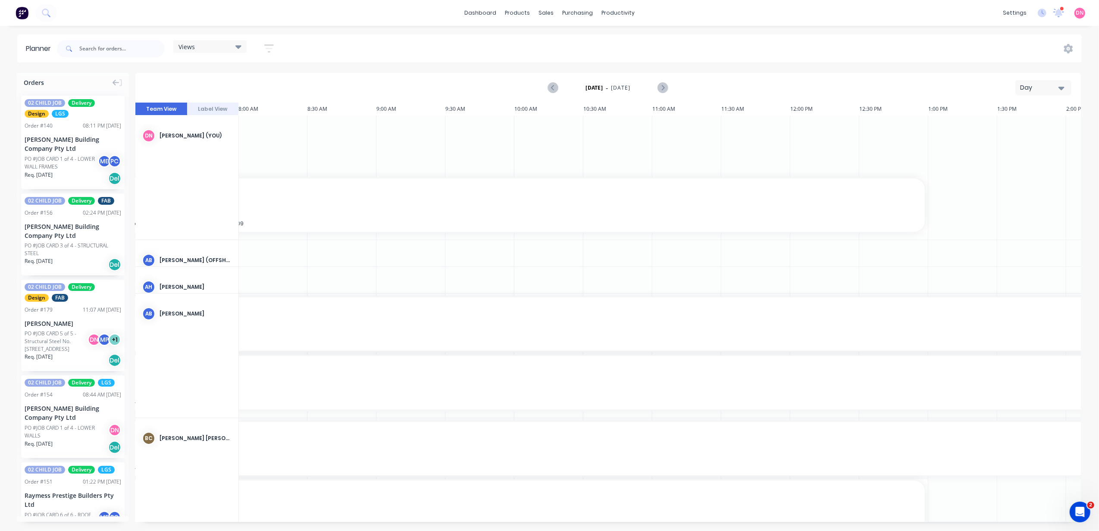
click at [239, 47] on icon at bounding box center [238, 46] width 6 height 3
click at [275, 47] on button "button" at bounding box center [269, 48] width 28 height 17
click at [256, 103] on button "Show/Hide orders" at bounding box center [229, 106] width 80 height 13
click at [260, 133] on icon "button" at bounding box center [259, 132] width 6 height 3
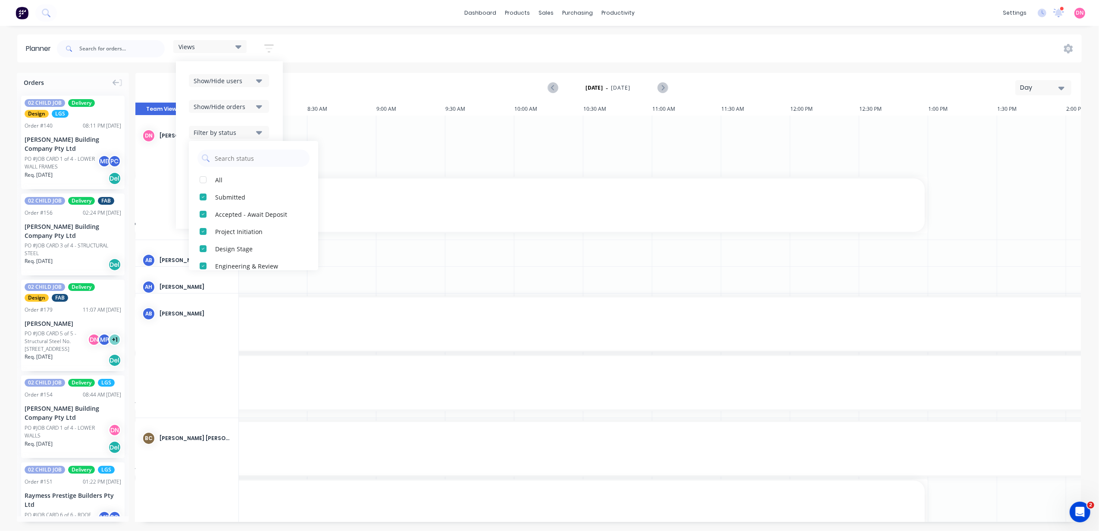
click at [260, 133] on icon "button" at bounding box center [259, 132] width 6 height 3
click at [253, 137] on div "Filter by status" at bounding box center [224, 132] width 60 height 9
click at [255, 137] on button "Filter by status" at bounding box center [229, 132] width 80 height 13
click at [264, 159] on button "Filter by assignee" at bounding box center [229, 158] width 80 height 13
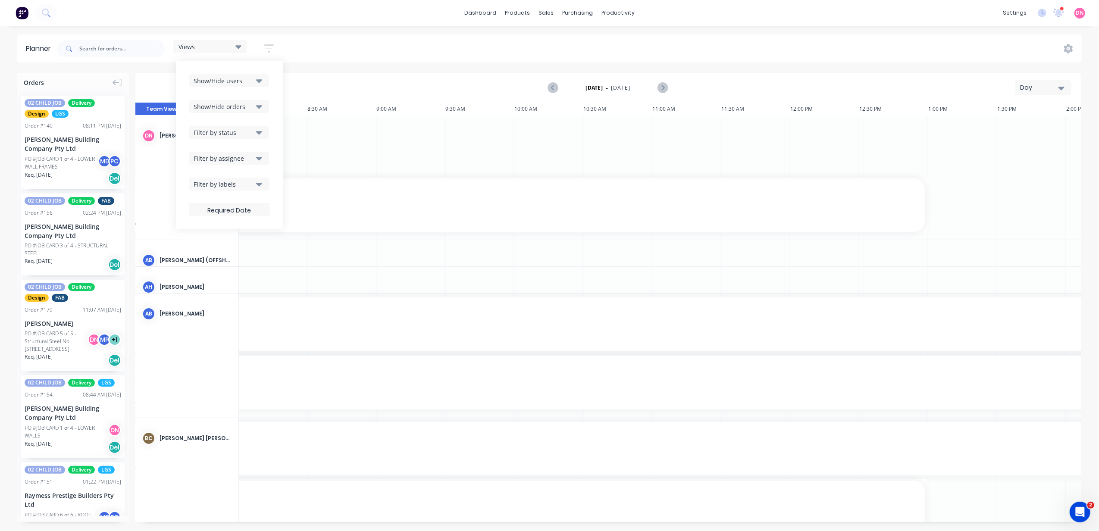
click at [262, 185] on icon "button" at bounding box center [259, 183] width 6 height 9
click at [262, 183] on icon "button" at bounding box center [259, 184] width 6 height 3
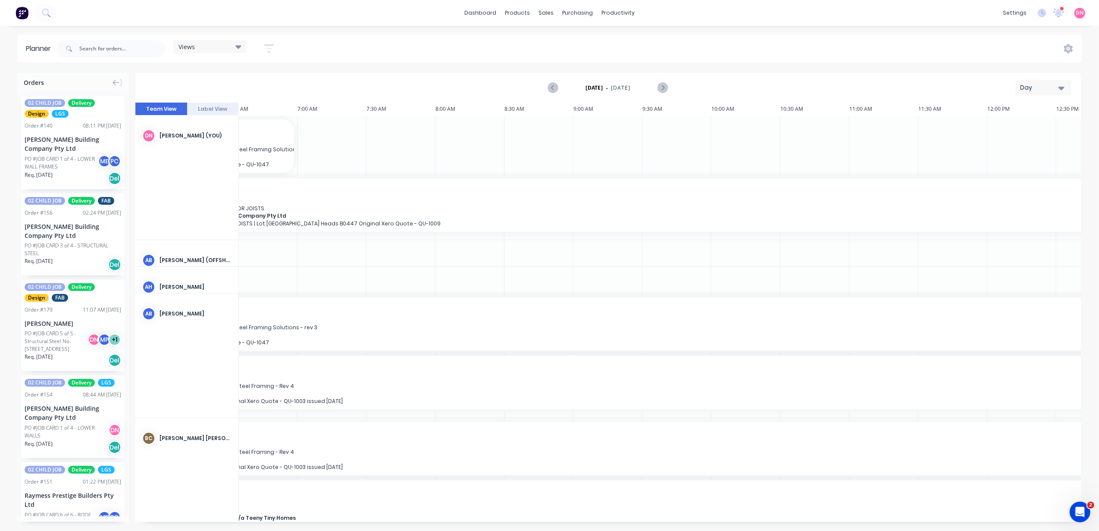
scroll to position [0, 0]
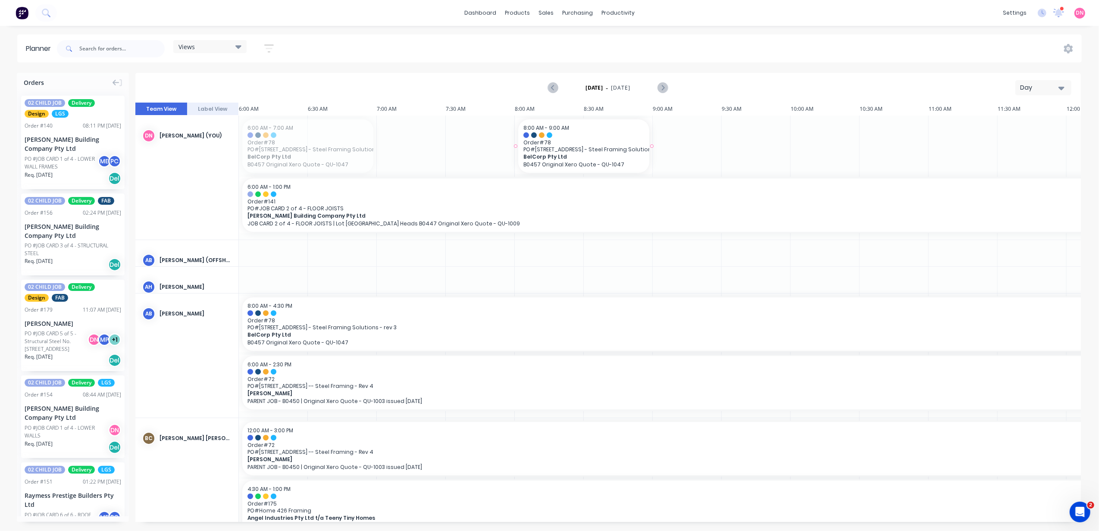
drag, startPoint x: 335, startPoint y: 159, endPoint x: 618, endPoint y: 156, distance: 283.2
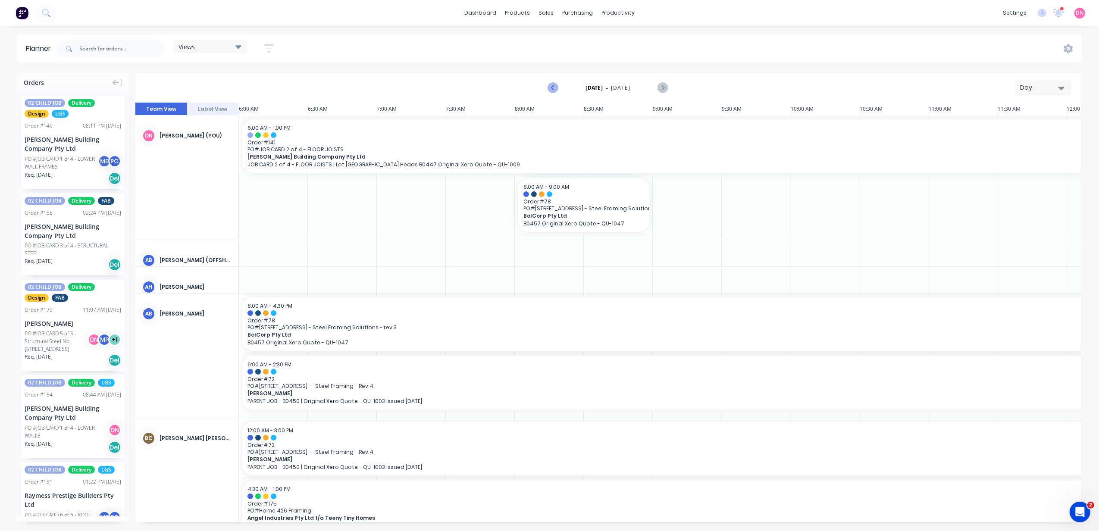
click at [552, 85] on icon "Previous page" at bounding box center [553, 88] width 10 height 10
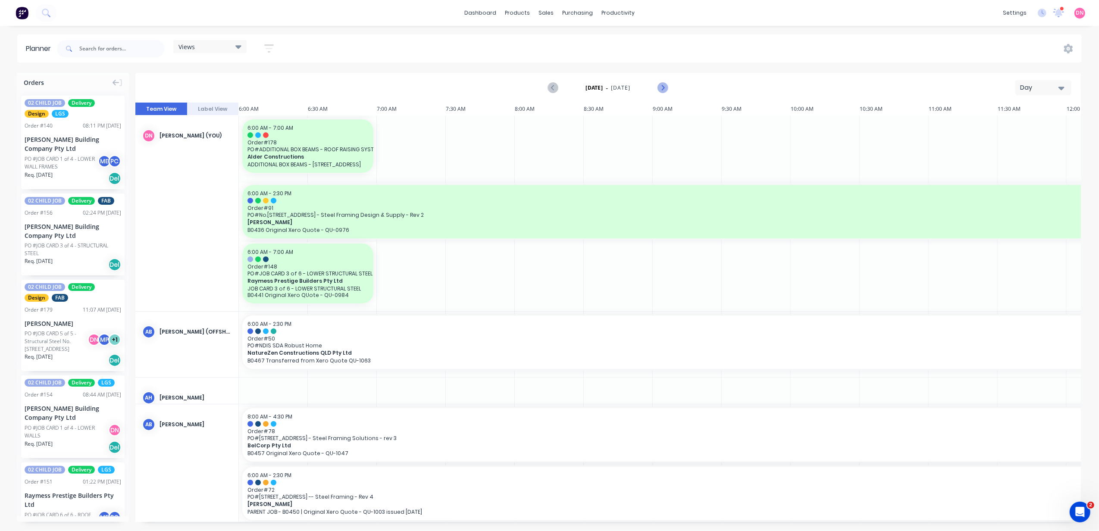
click at [666, 87] on icon "Next page" at bounding box center [662, 88] width 10 height 10
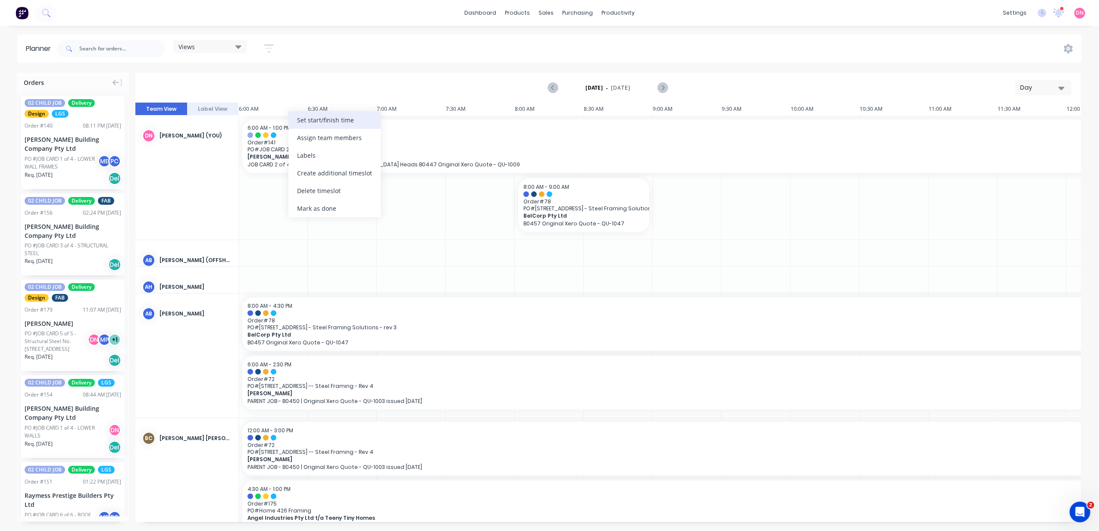
click at [297, 123] on div "Set start/finish time" at bounding box center [334, 120] width 92 height 18
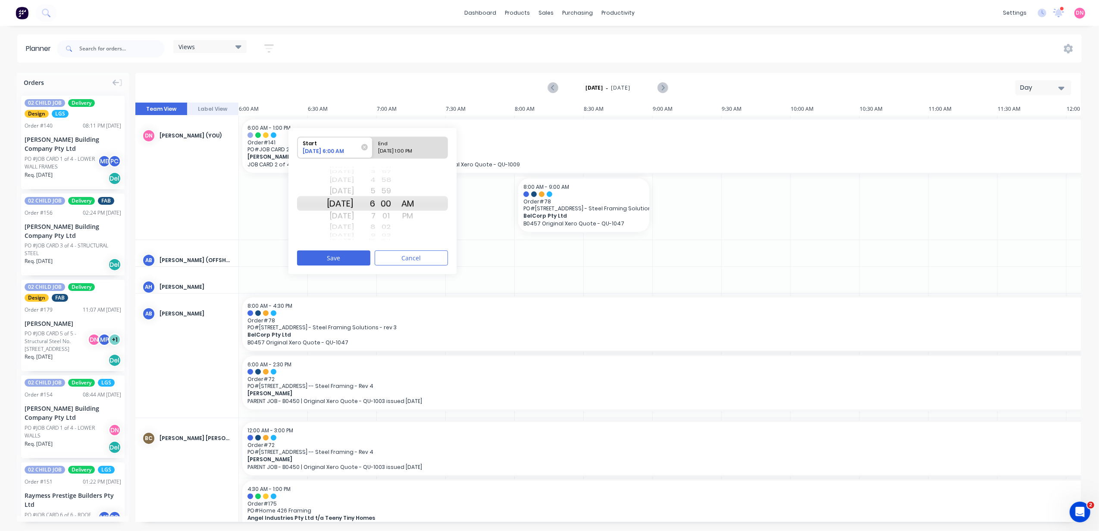
click at [344, 193] on div "Thu Sep 4" at bounding box center [340, 191] width 27 height 14
click at [359, 257] on button "Save" at bounding box center [333, 257] width 73 height 15
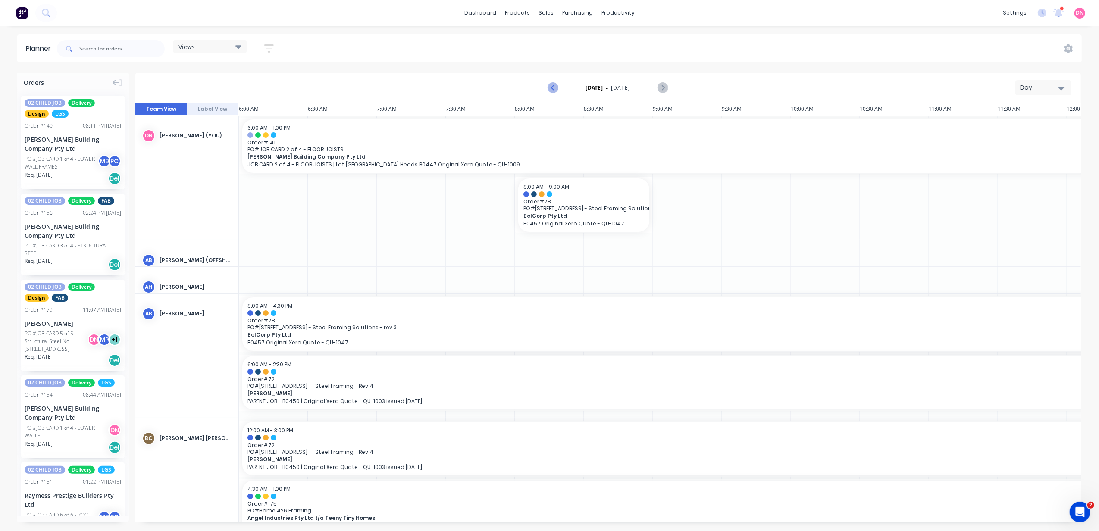
click at [554, 89] on icon "Previous page" at bounding box center [553, 88] width 10 height 10
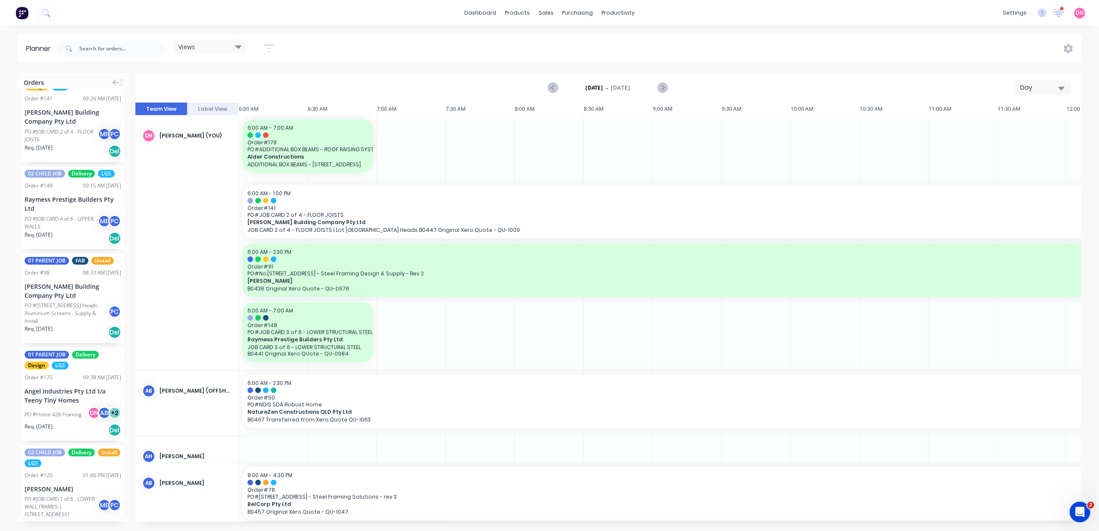
scroll to position [690, 0]
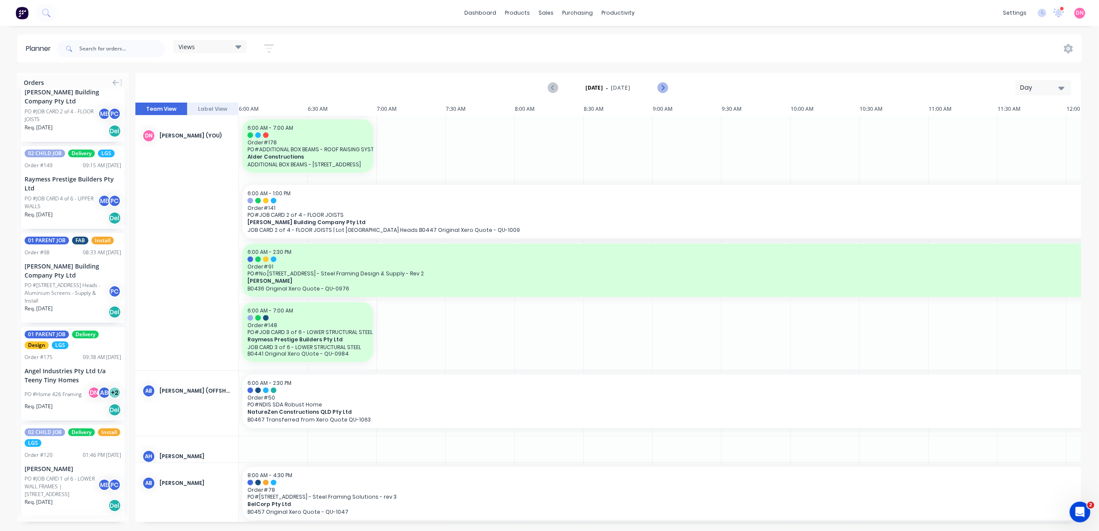
click at [664, 88] on icon "Next page" at bounding box center [662, 87] width 4 height 7
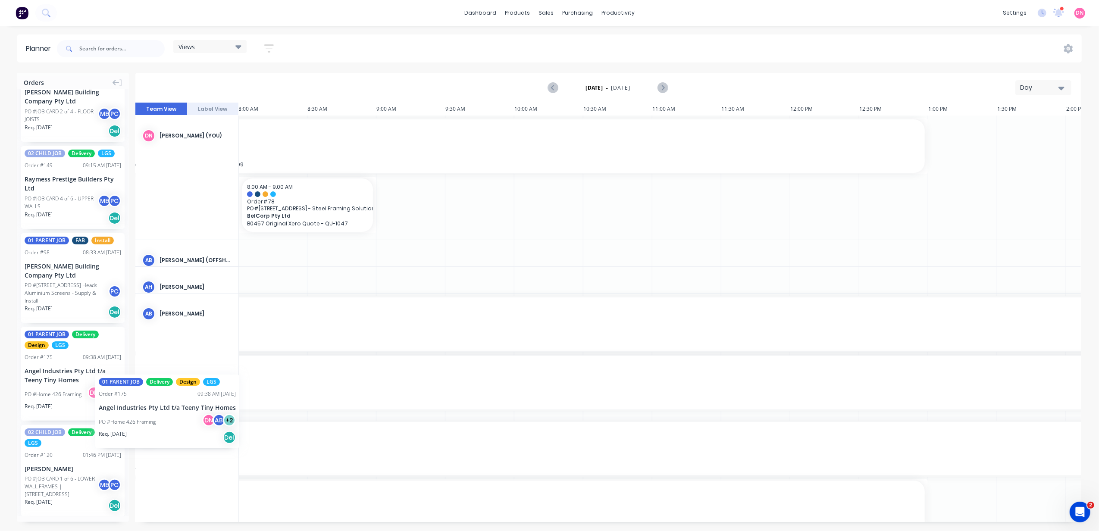
scroll to position [0, 274]
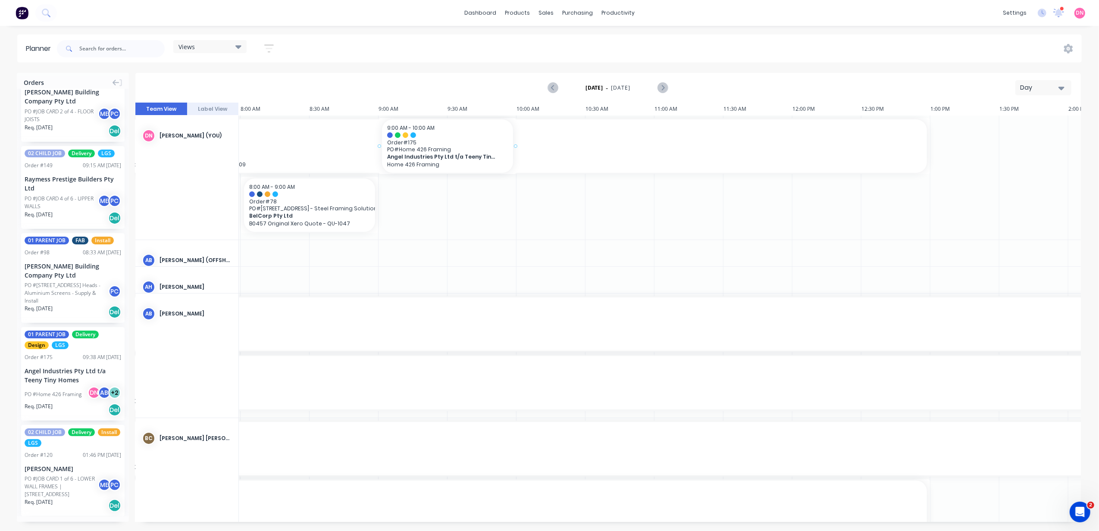
drag, startPoint x: 76, startPoint y: 377, endPoint x: 431, endPoint y: 195, distance: 398.9
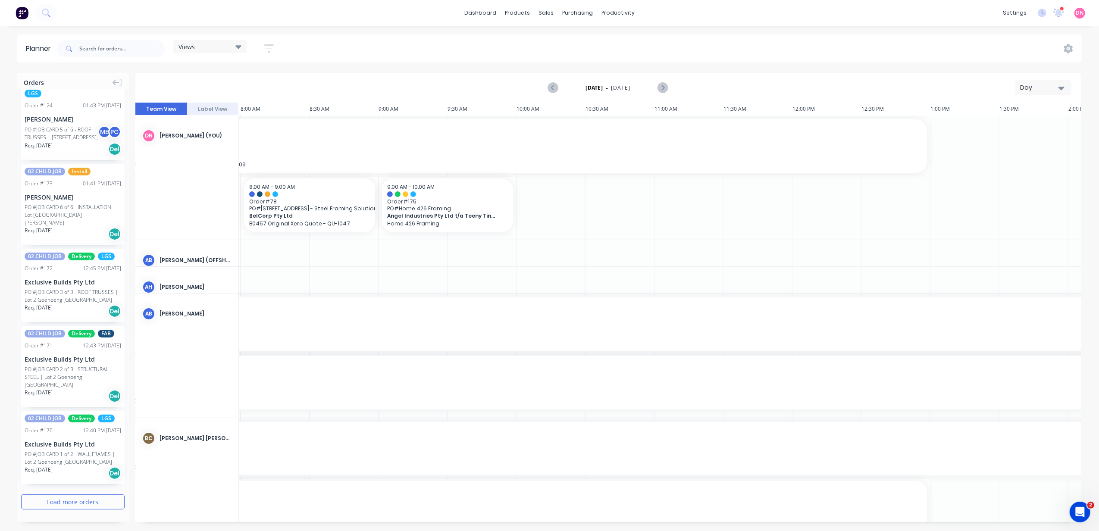
scroll to position [1460, 0]
click at [550, 93] on button "Previous page" at bounding box center [553, 87] width 17 height 17
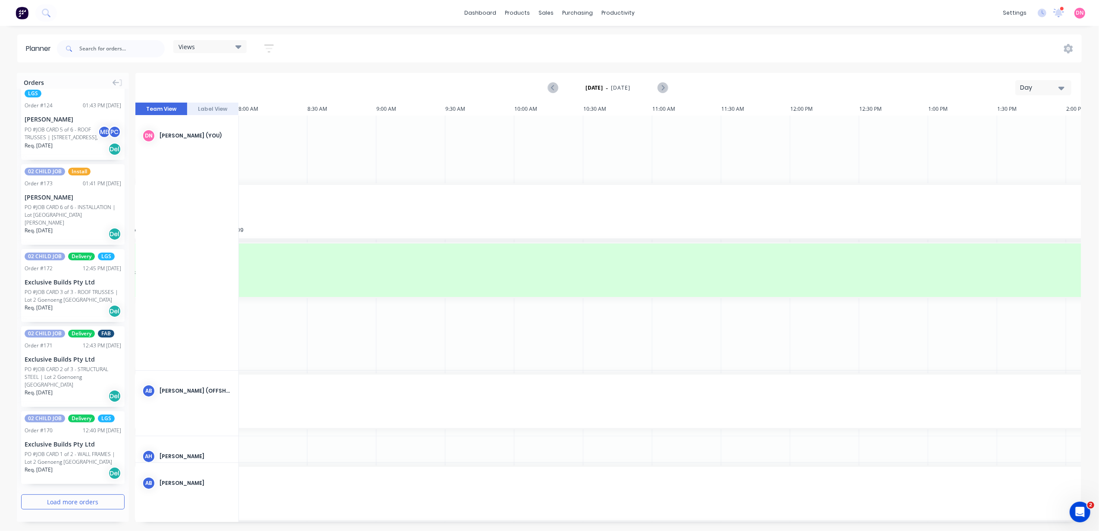
scroll to position [0, 0]
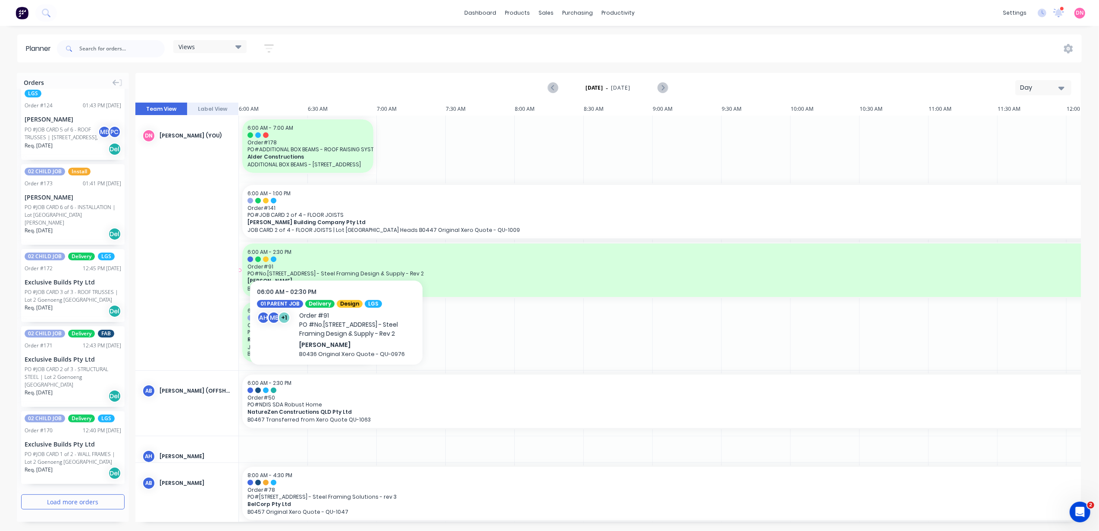
click at [339, 227] on p "JOB CARD 2 of 4 - FLOOR JOISTS | Lot [GEOGRAPHIC_DATA] Heads B0447 Original Xer…" at bounding box center [824, 230] width 1155 height 6
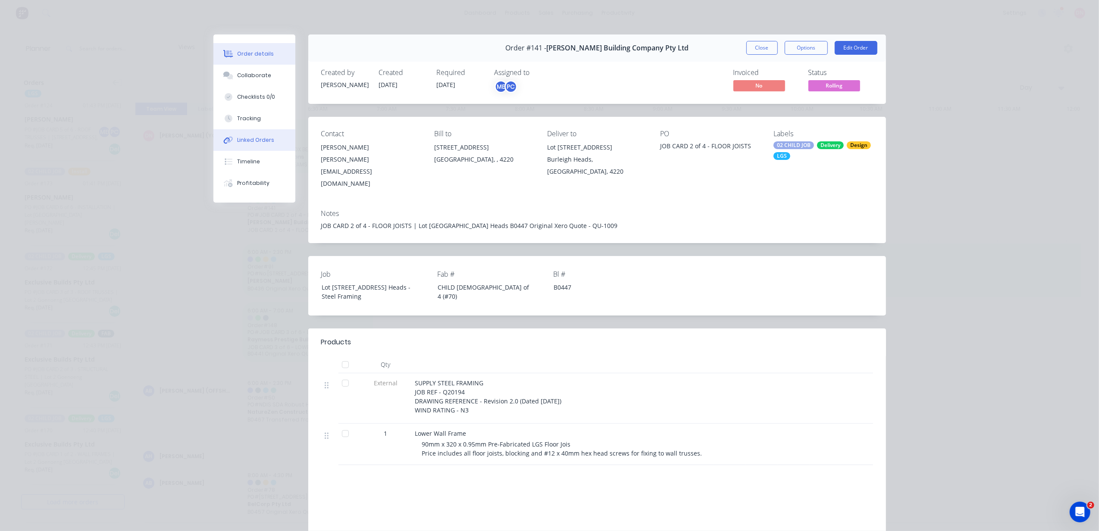
click at [263, 136] on div "Linked Orders" at bounding box center [255, 140] width 37 height 8
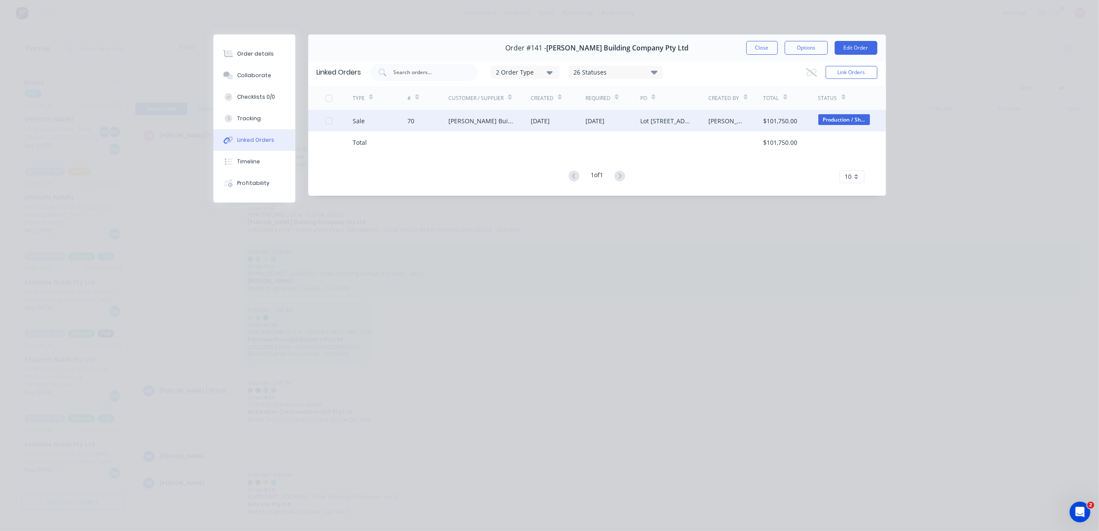
click at [514, 125] on div "[PERSON_NAME] Building Company Pty Ltd" at bounding box center [489, 121] width 82 height 22
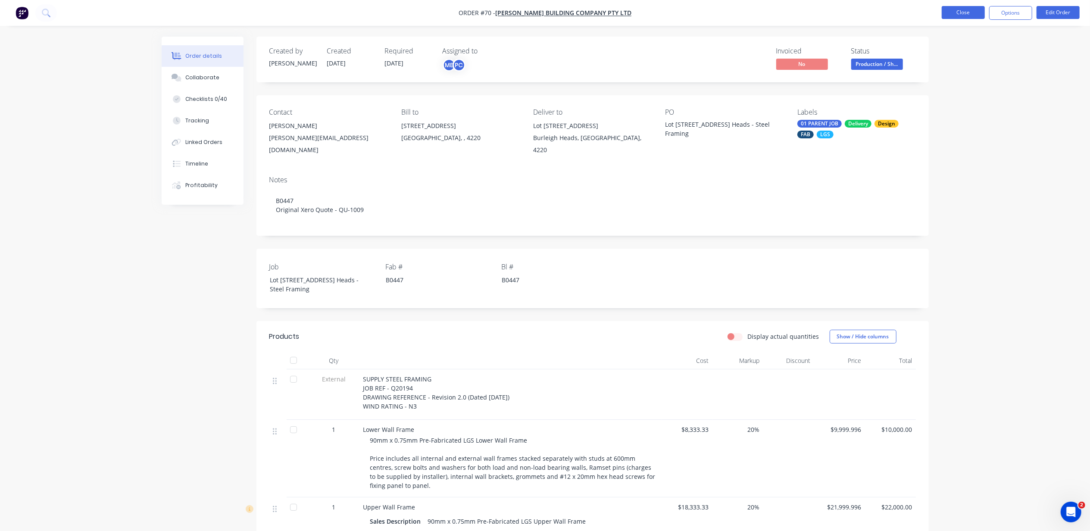
click at [973, 13] on button "Close" at bounding box center [963, 12] width 43 height 13
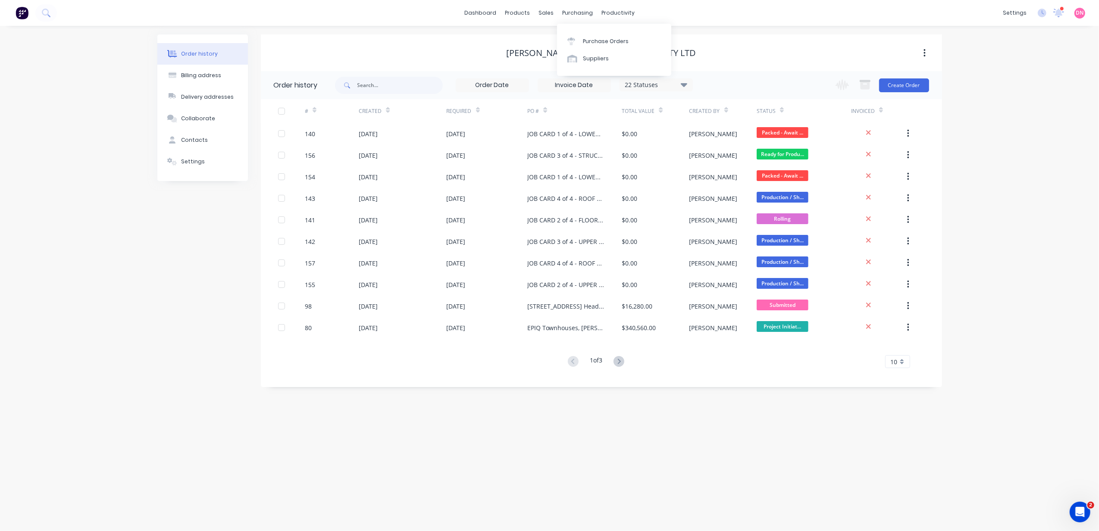
click at [568, 31] on div "Purchase Orders Suppliers" at bounding box center [614, 50] width 114 height 52
click at [569, 36] on link "Purchase Orders" at bounding box center [614, 40] width 114 height 17
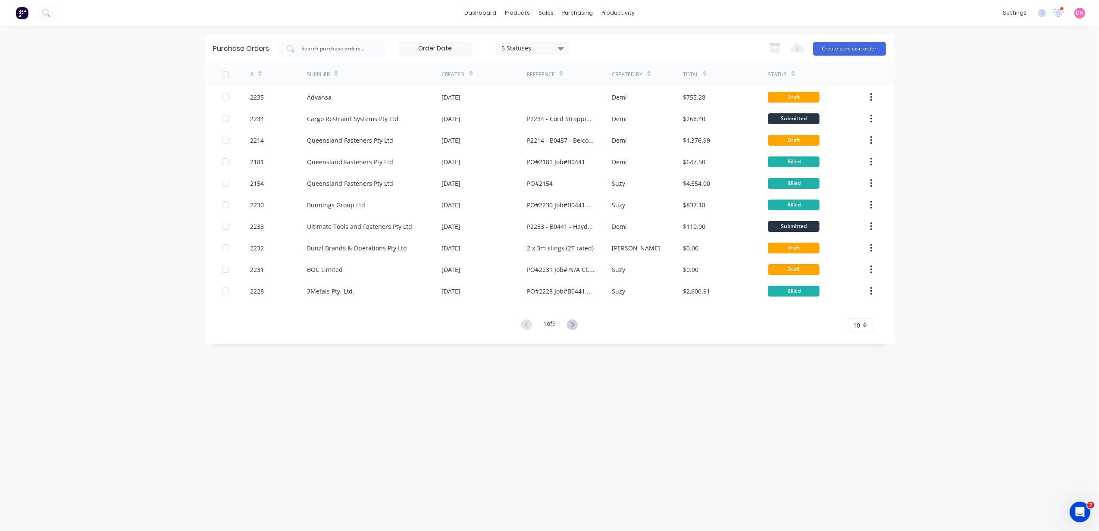
click at [578, 324] on icon at bounding box center [572, 324] width 11 height 11
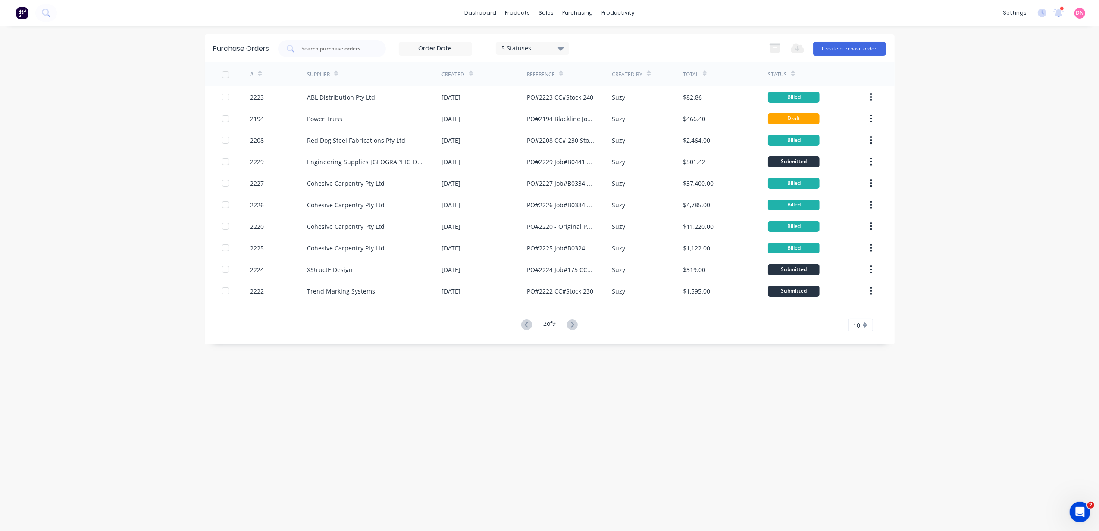
click at [575, 328] on icon at bounding box center [572, 324] width 11 height 11
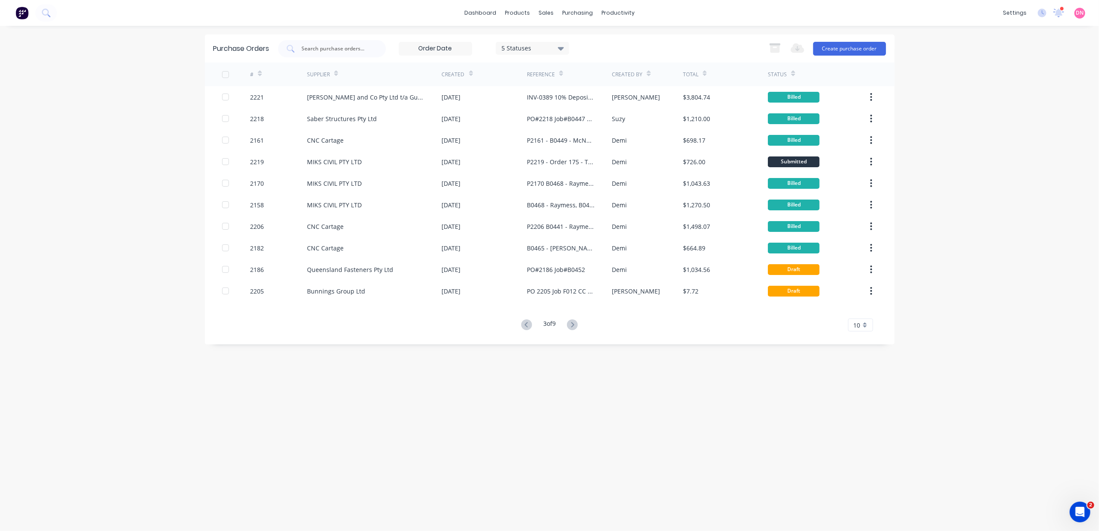
click at [574, 328] on icon at bounding box center [572, 324] width 11 height 11
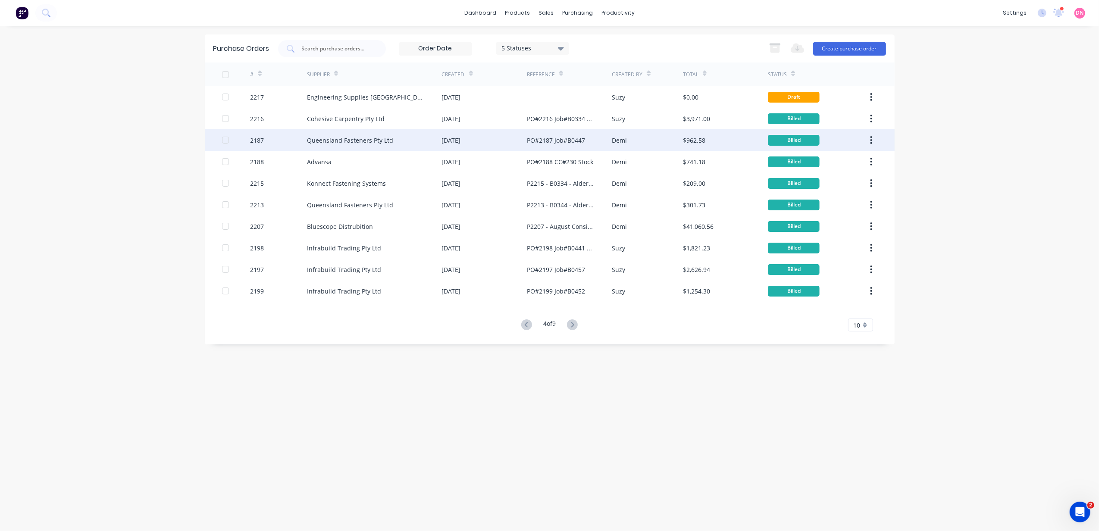
click at [419, 131] on div "Queensland Fasteners Pty Ltd" at bounding box center [374, 140] width 135 height 22
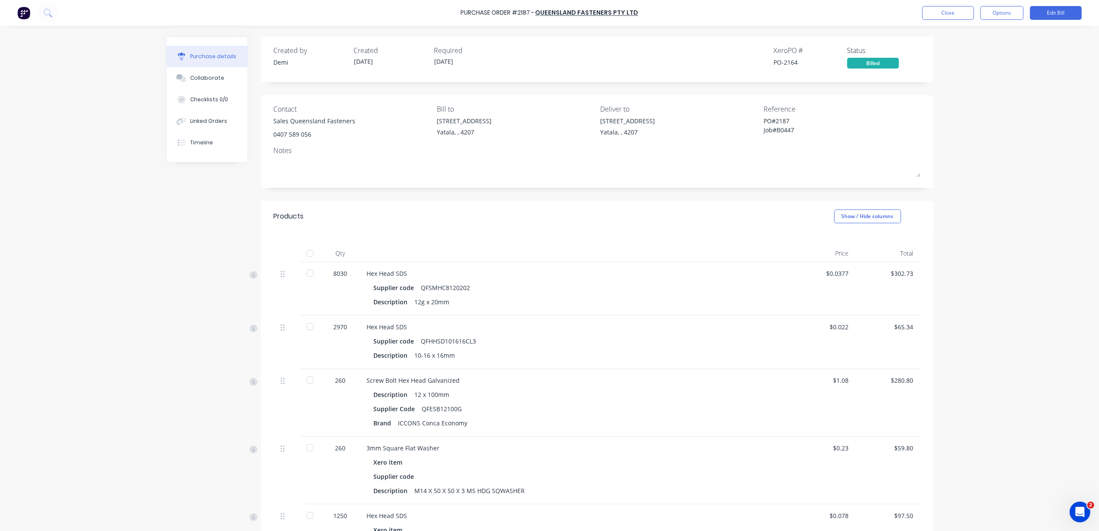
click at [307, 278] on div at bounding box center [309, 273] width 17 height 17
click at [304, 331] on div at bounding box center [309, 326] width 17 height 17
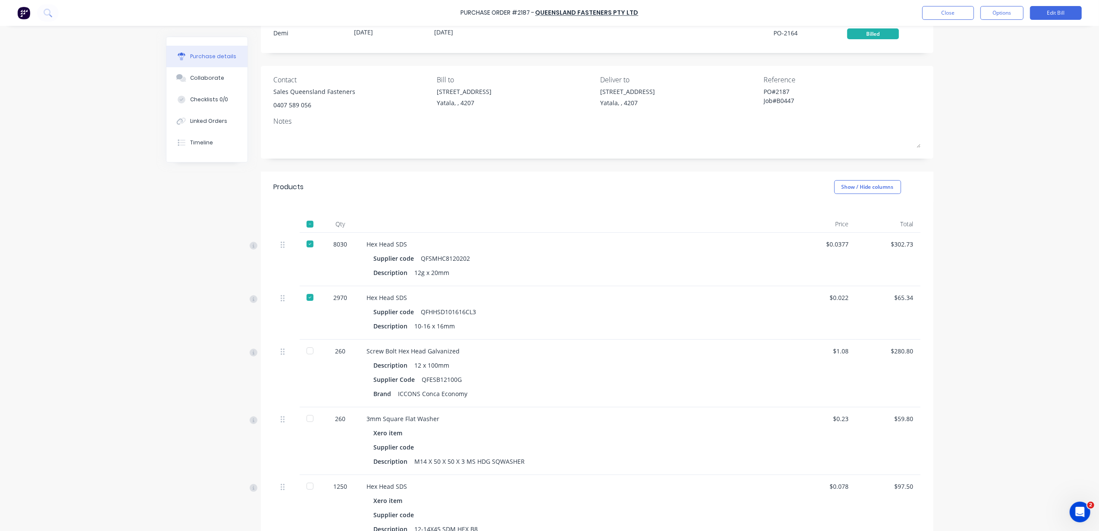
scroll to position [57, 0]
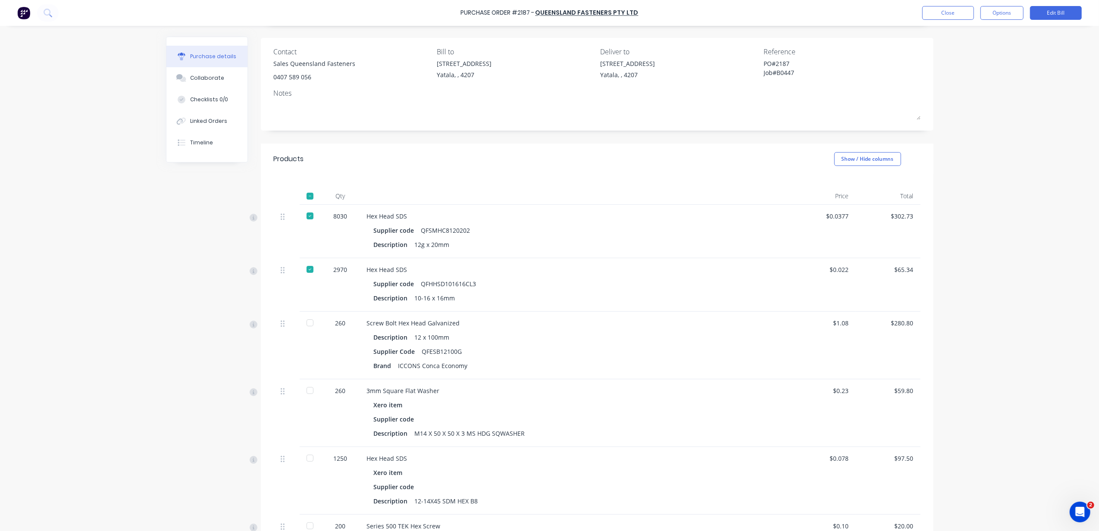
click at [309, 324] on div at bounding box center [309, 322] width 17 height 17
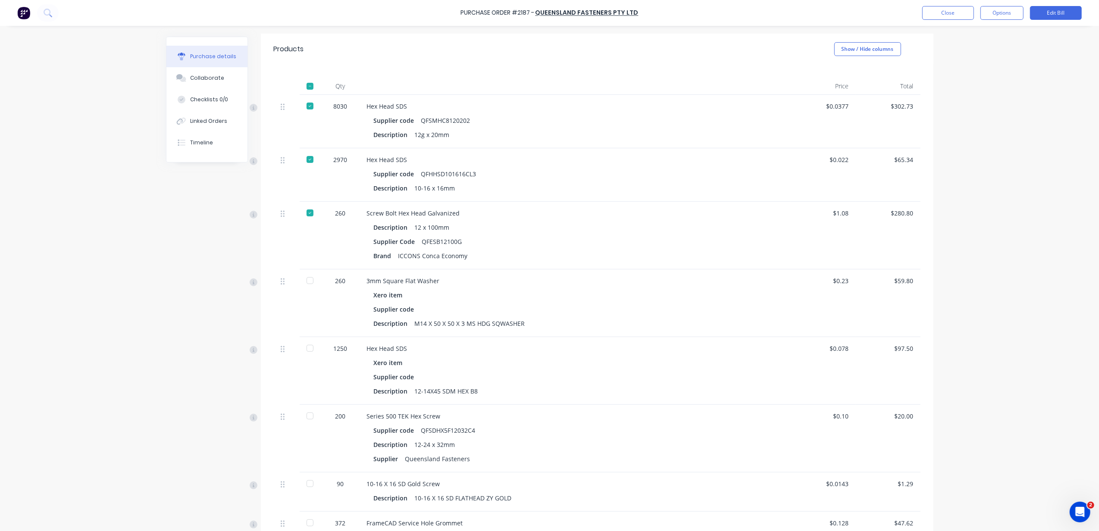
scroll to position [172, 0]
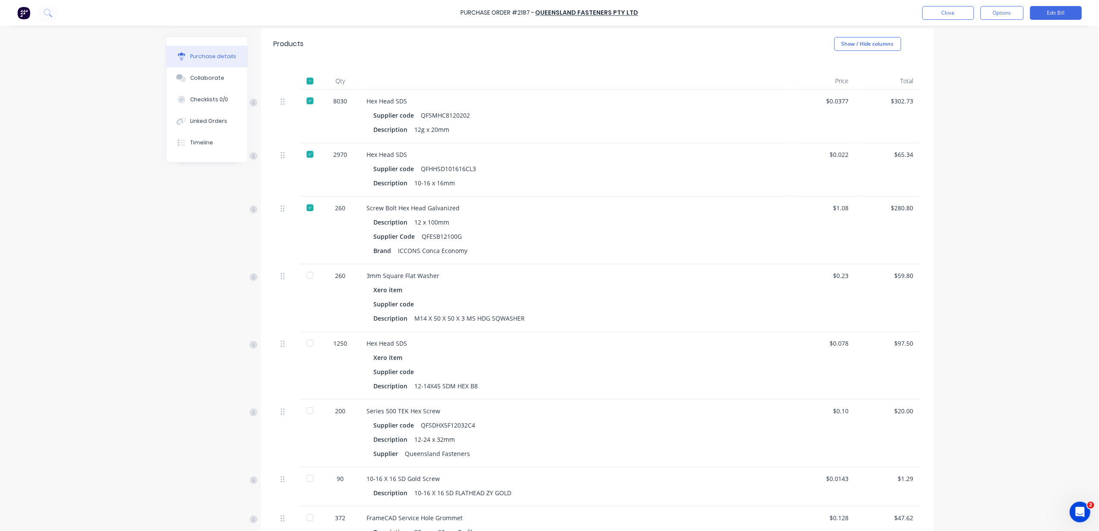
click at [304, 278] on div at bounding box center [309, 275] width 17 height 17
click at [301, 337] on div at bounding box center [309, 343] width 17 height 17
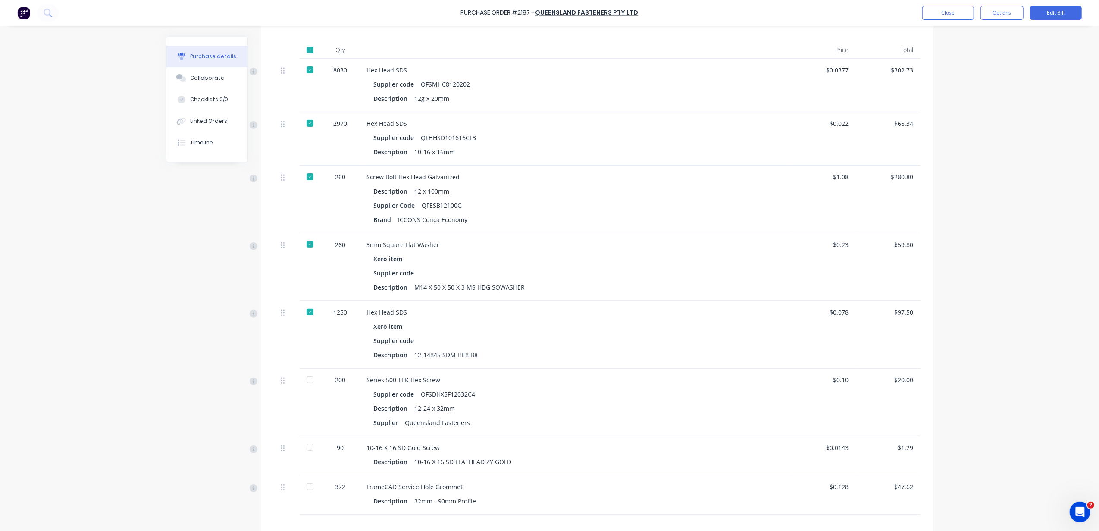
scroll to position [230, 0]
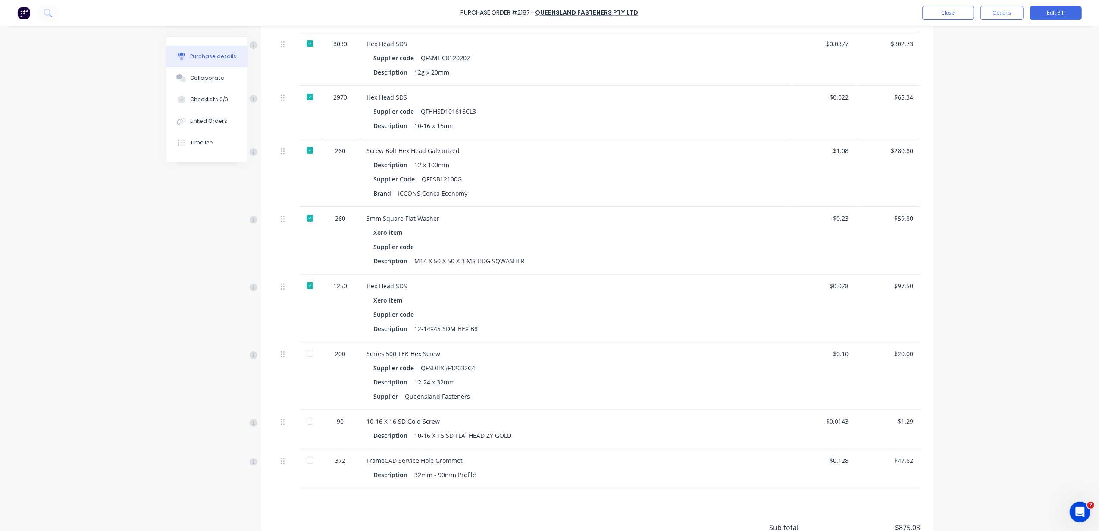
click at [301, 353] on div at bounding box center [309, 353] width 17 height 17
click at [301, 422] on div at bounding box center [309, 421] width 17 height 17
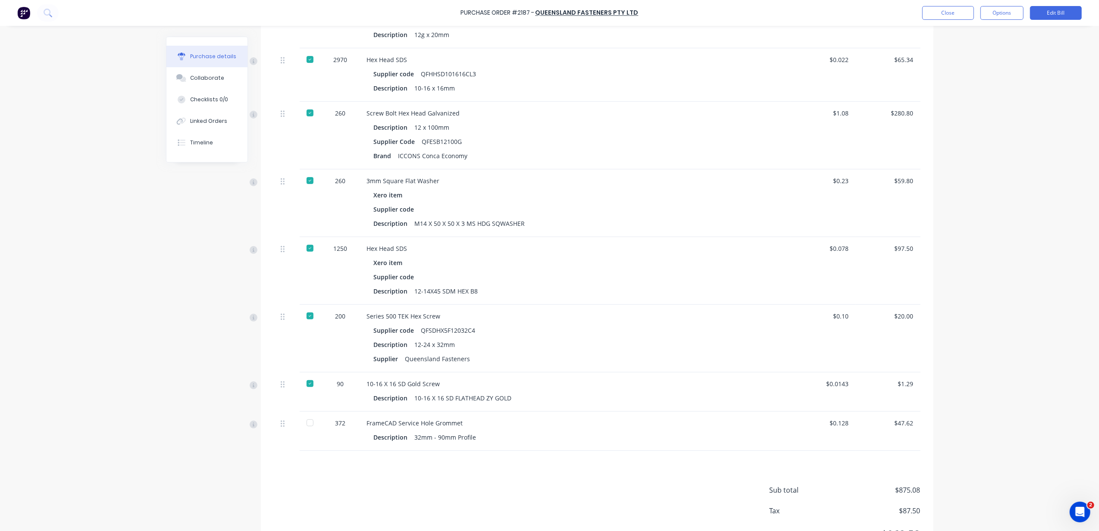
scroll to position [287, 0]
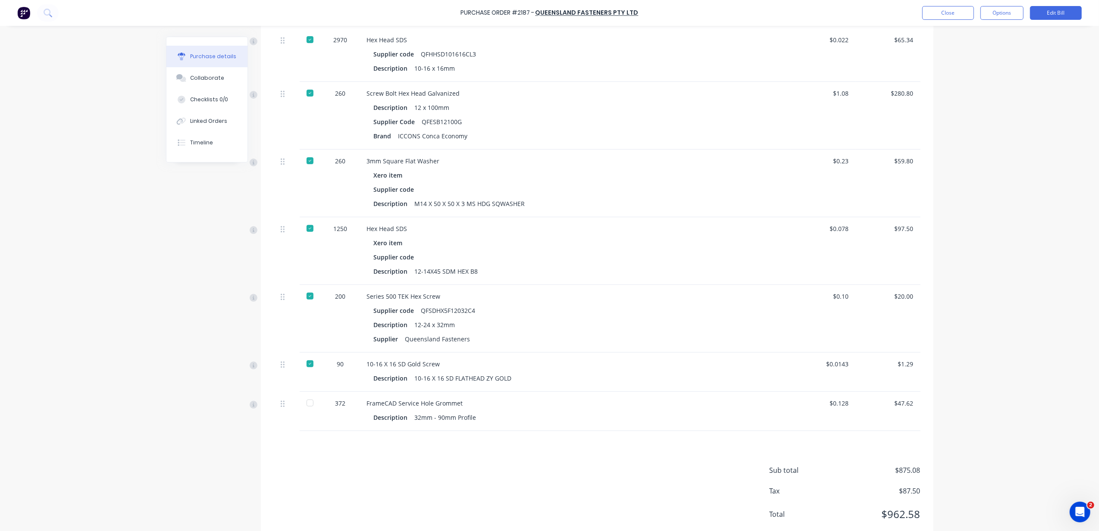
click at [303, 404] on div at bounding box center [309, 402] width 17 height 17
type textarea "x"
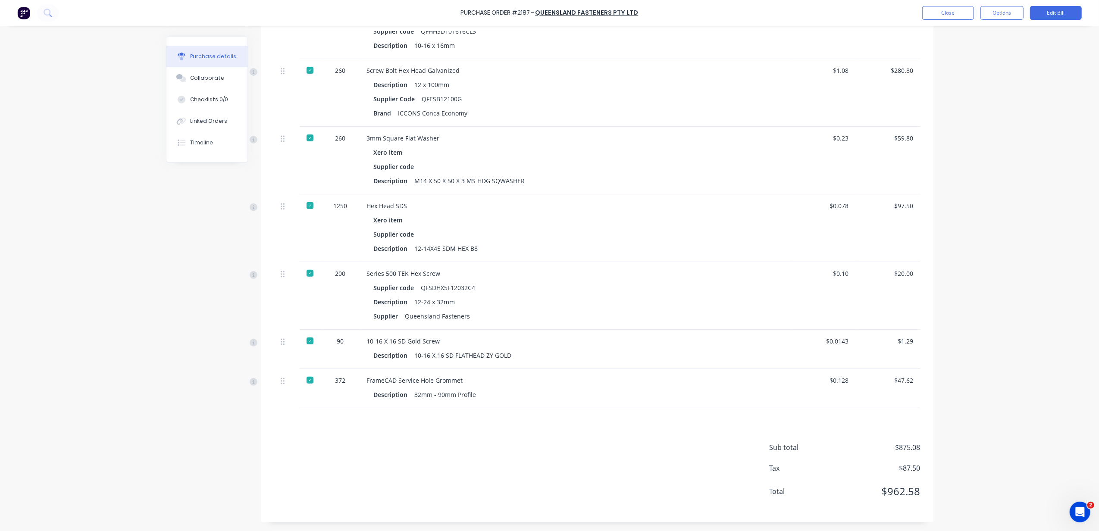
scroll to position [0, 0]
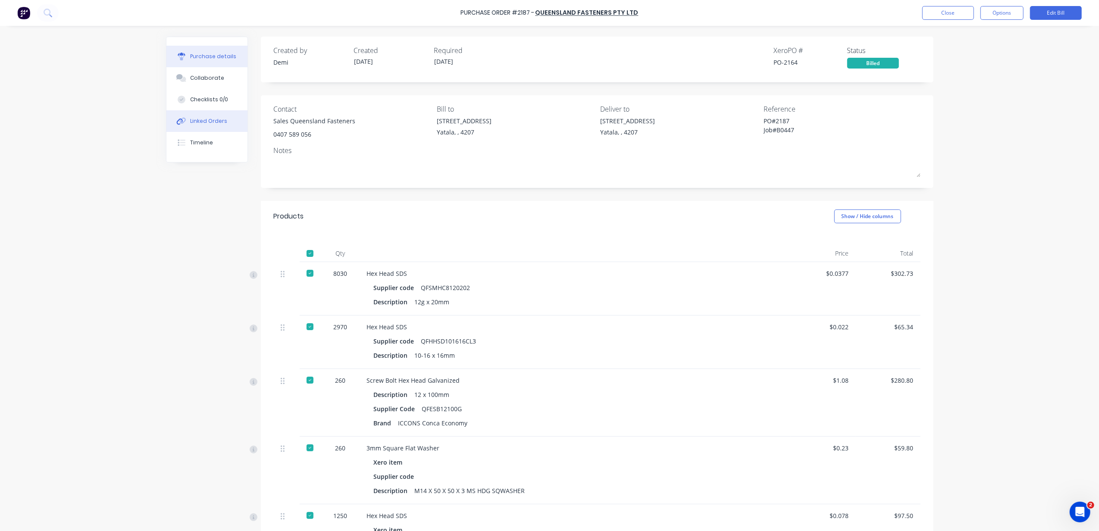
click at [228, 123] on button "Linked Orders" at bounding box center [206, 121] width 81 height 22
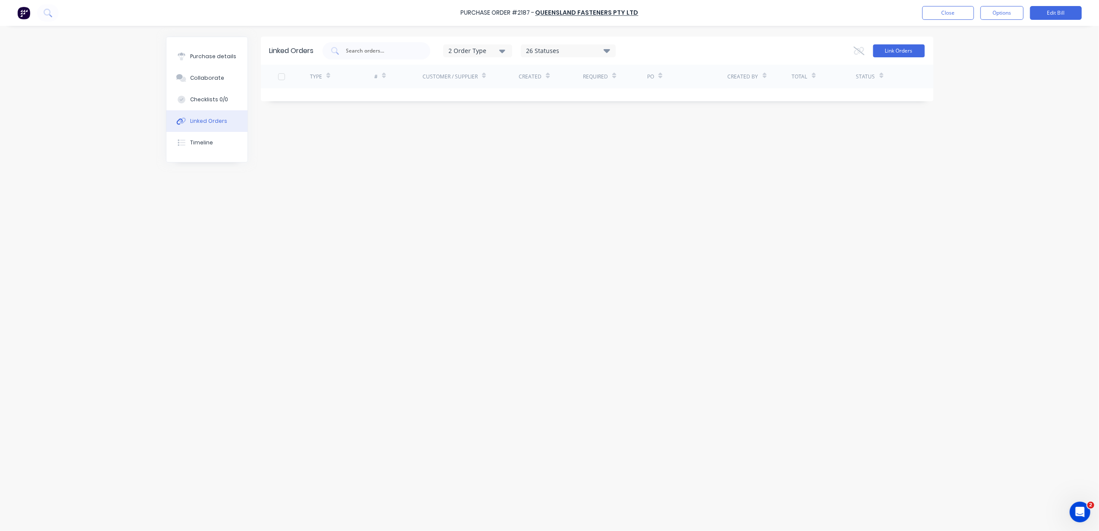
click at [897, 47] on button "Link Orders" at bounding box center [899, 50] width 52 height 13
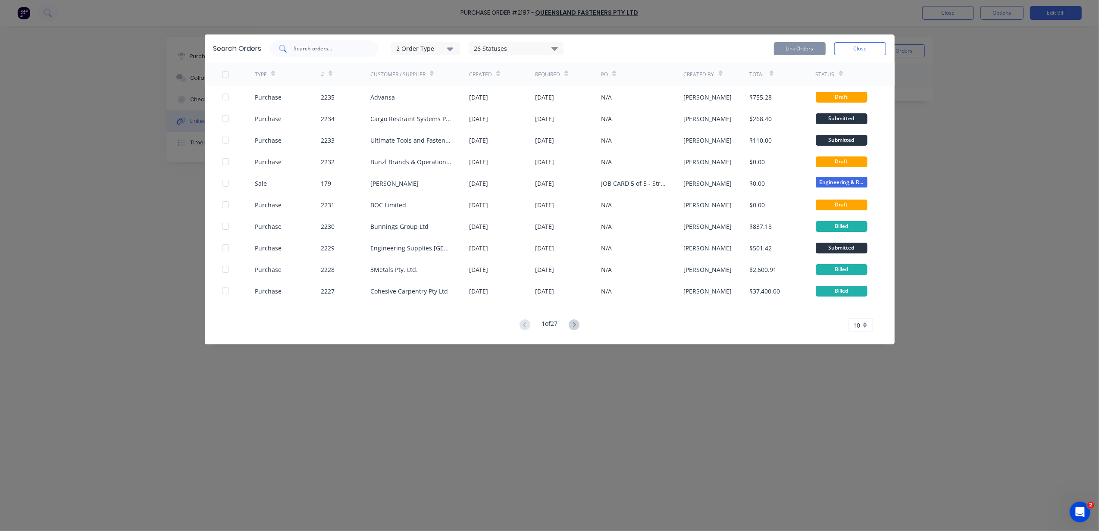
click at [329, 52] on input "text" at bounding box center [329, 48] width 72 height 9
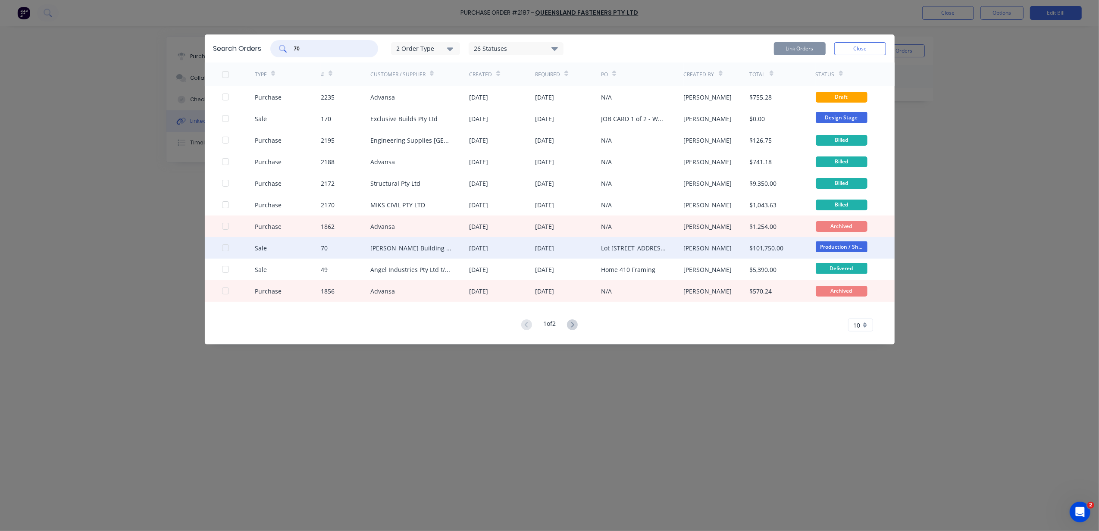
type input "70"
click at [223, 252] on div at bounding box center [238, 248] width 33 height 22
click at [225, 249] on div at bounding box center [225, 247] width 17 height 17
click at [788, 48] on button "Link Orders" at bounding box center [800, 48] width 52 height 13
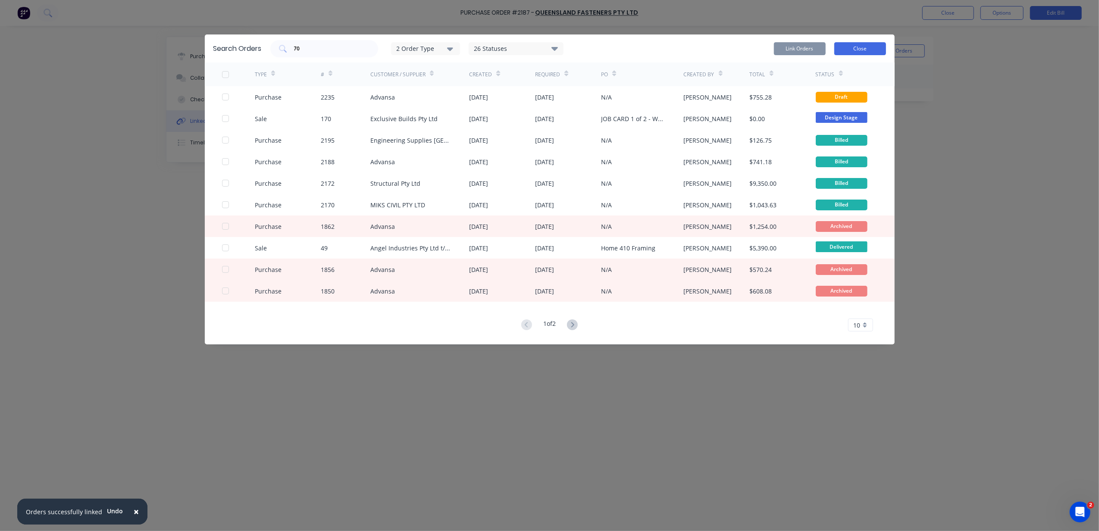
click at [850, 49] on button "Close" at bounding box center [860, 48] width 52 height 13
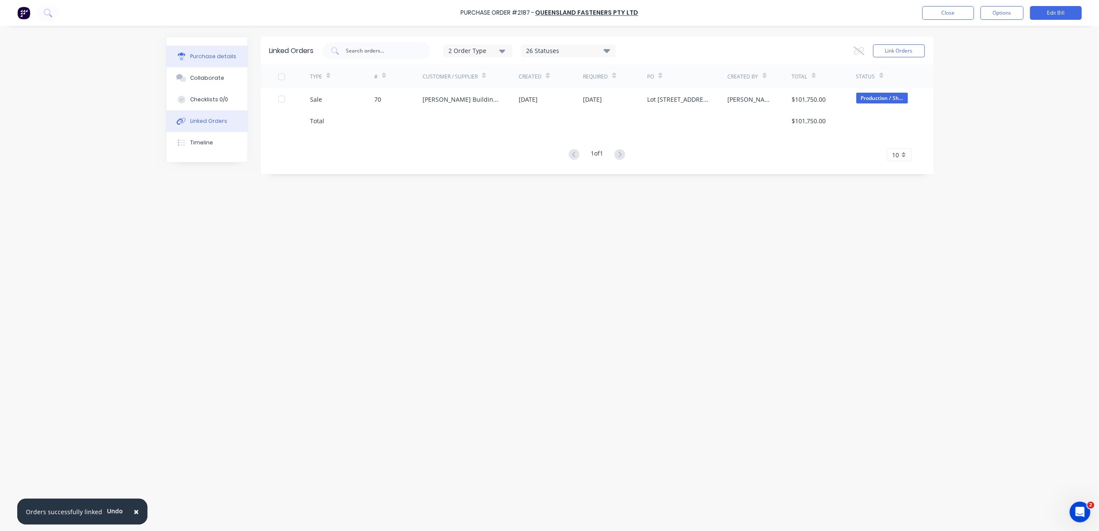
click at [223, 59] on div "Purchase details" at bounding box center [213, 57] width 46 height 8
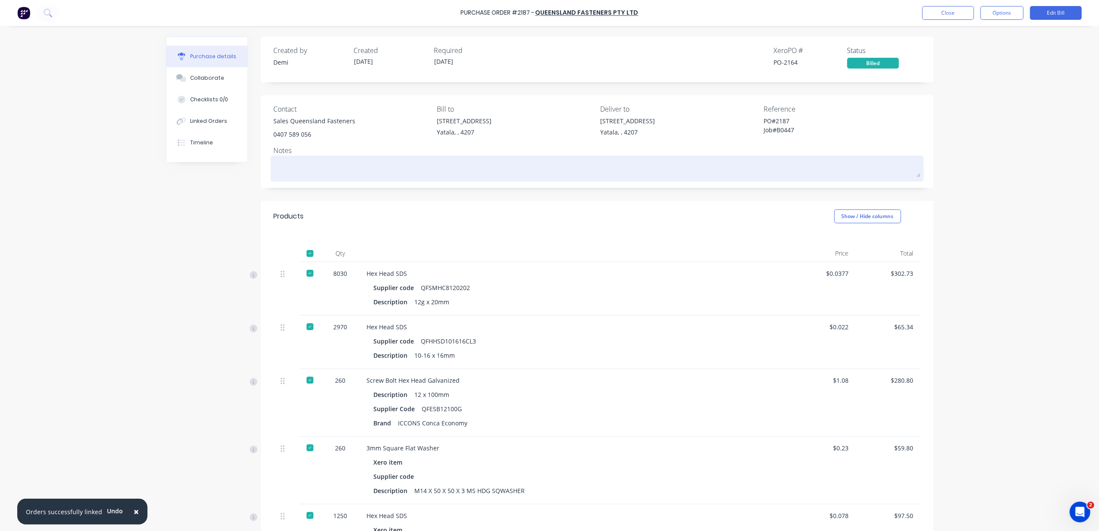
click at [290, 172] on textarea at bounding box center [597, 167] width 647 height 19
type textarea "x"
type textarea "C"
type textarea "x"
type textarea "Co"
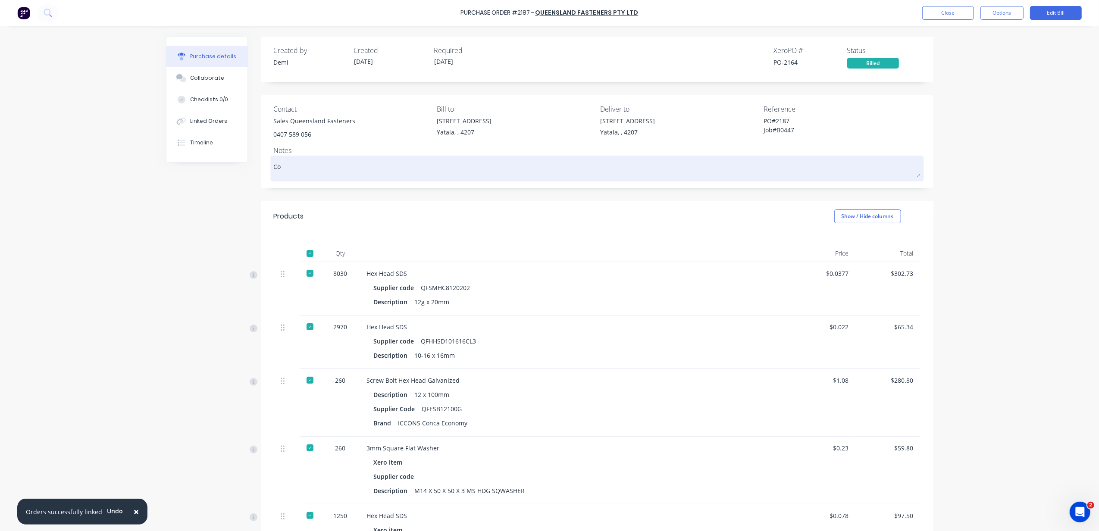
type textarea "x"
type textarea "Cow"
type textarea "x"
type textarea "Cowe"
type textarea "x"
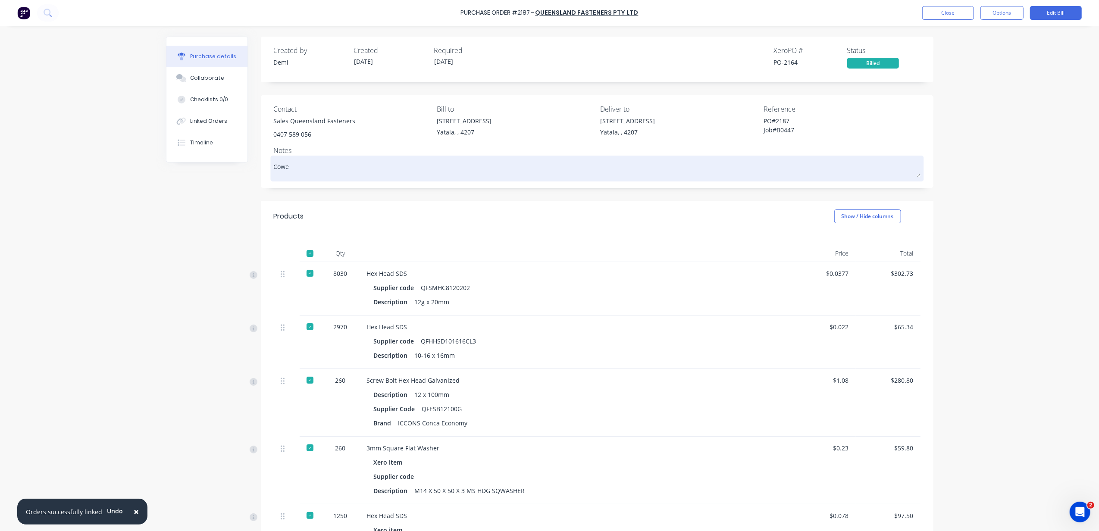
type textarea "Cowel"
type textarea "x"
type textarea "Cowell"
type textarea "x"
type textarea "Cowell"
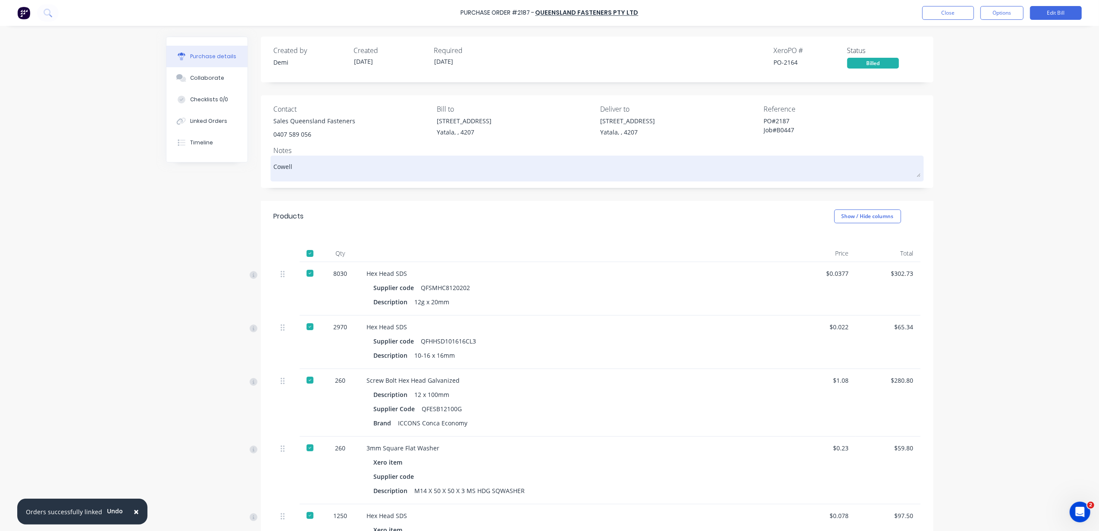
type textarea "x"
type textarea "Cowell D"
type textarea "x"
type textarea "Cowell Dr"
type textarea "x"
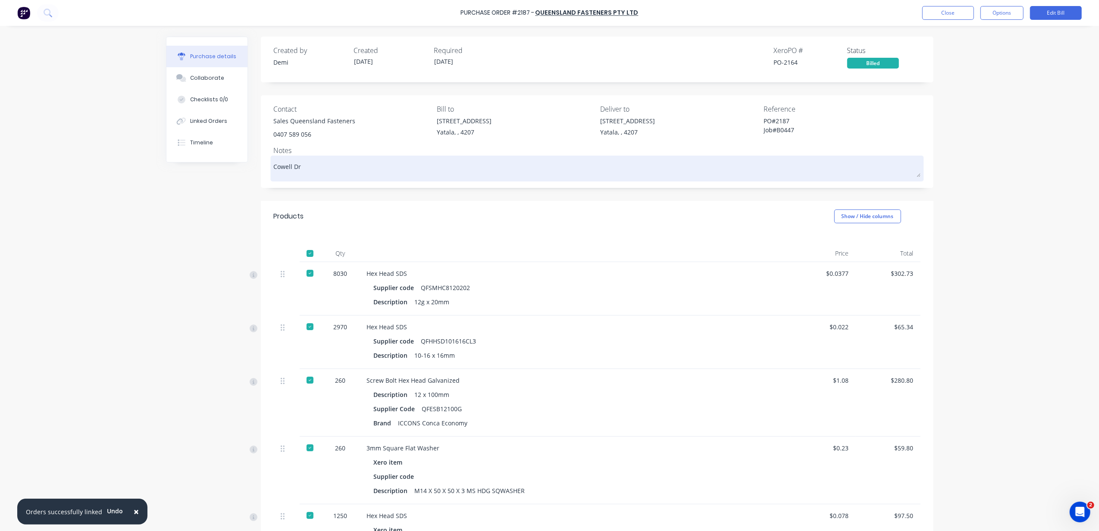
type textarea "Cowell Dri"
type textarea "x"
type textarea "Cowell Driu"
type textarea "x"
type textarea "Cowell Driuv"
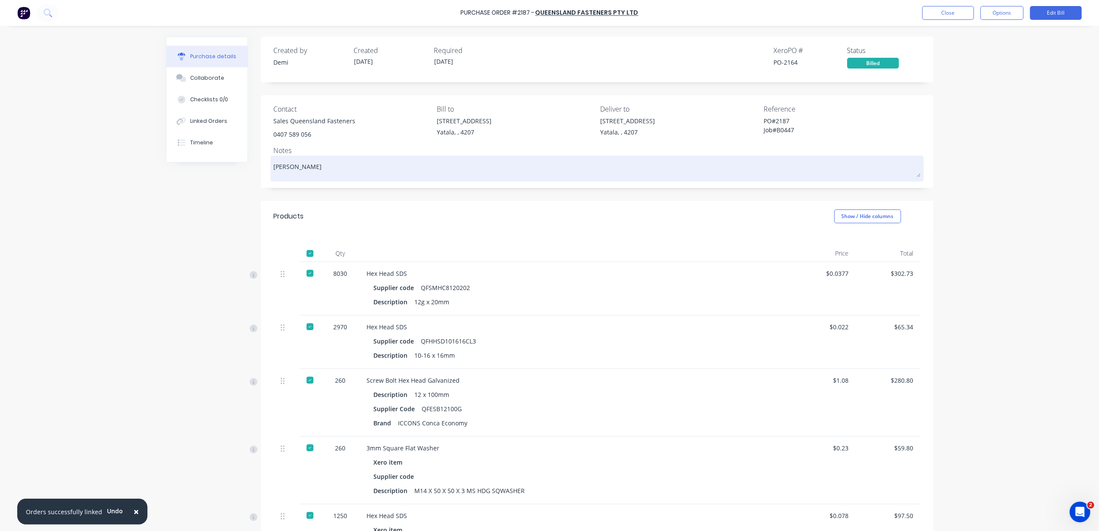
type textarea "x"
type textarea "Cowell Driu"
type textarea "x"
type textarea "Cowell Dri"
type textarea "x"
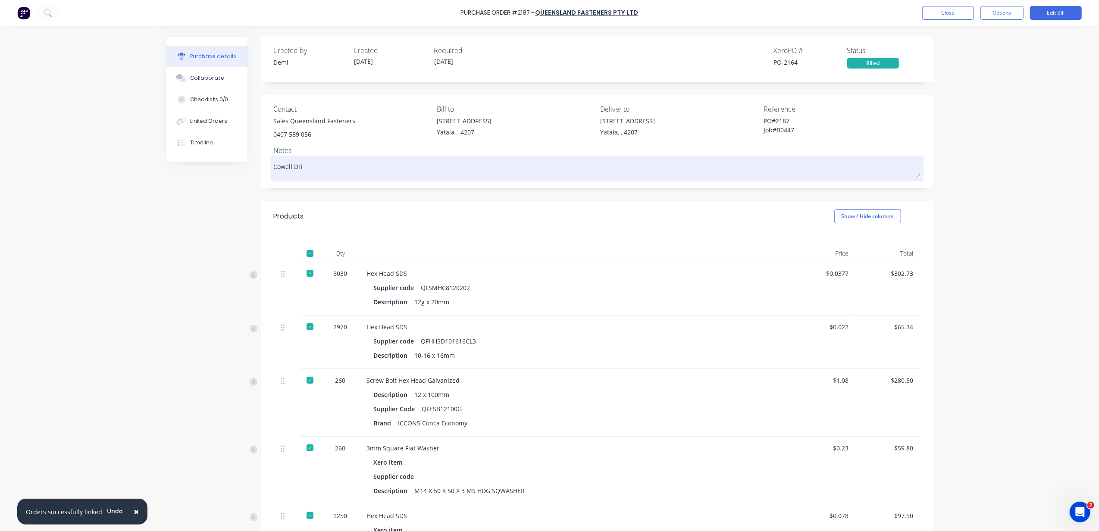
type textarea "Cowell Driv"
type textarea "x"
type textarea "Cowell Drive"
type textarea "x"
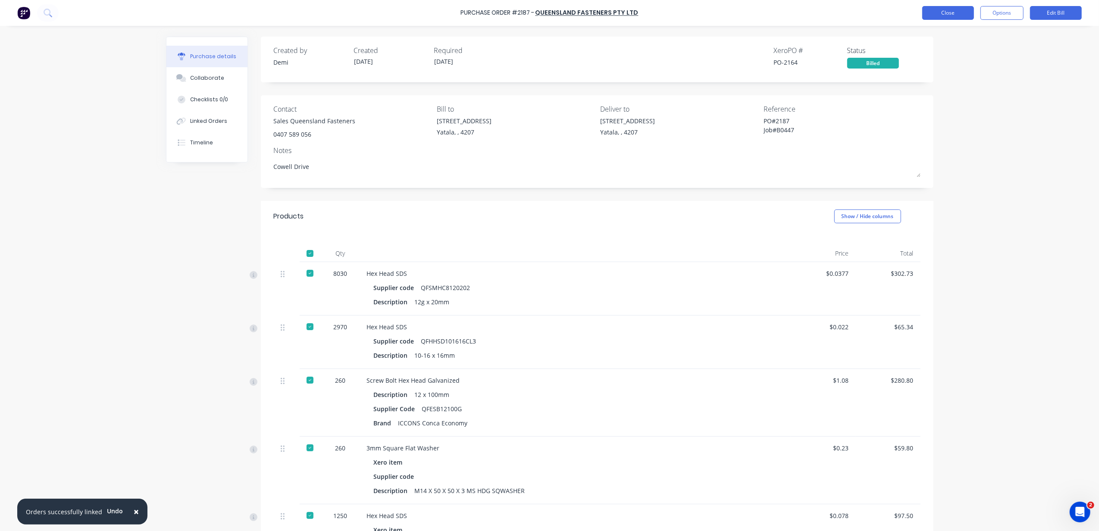
type textarea "Cowell Drive"
type textarea "x"
type textarea "Cowell Drive"
click at [938, 13] on button "Close" at bounding box center [948, 13] width 52 height 14
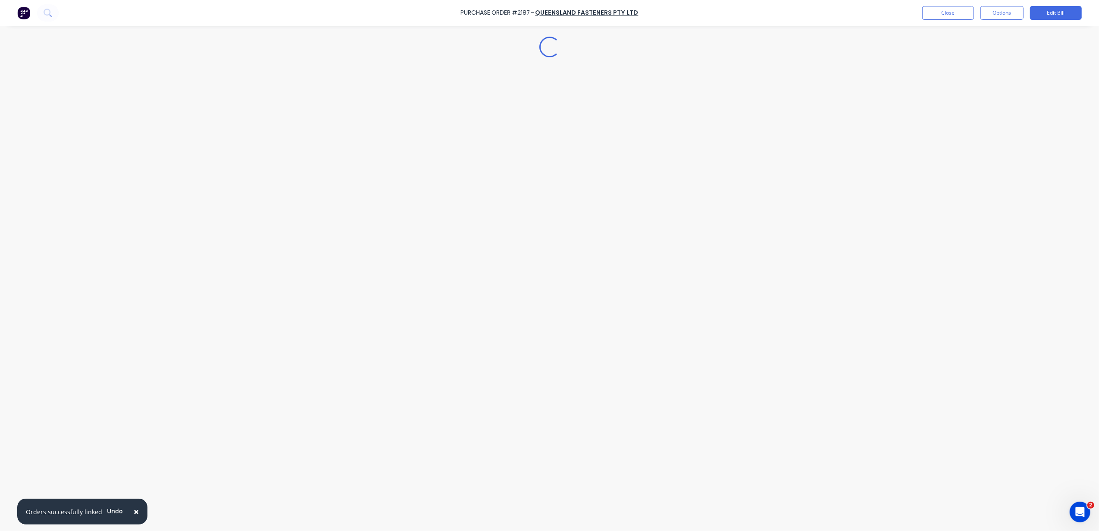
type textarea "x"
